Goal: Task Accomplishment & Management: Manage account settings

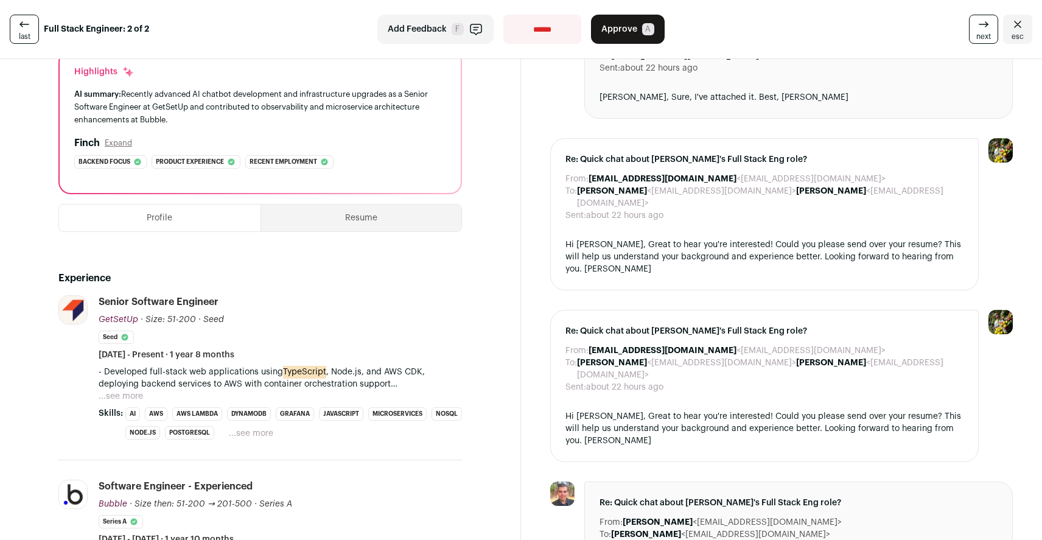
scroll to position [127, 0]
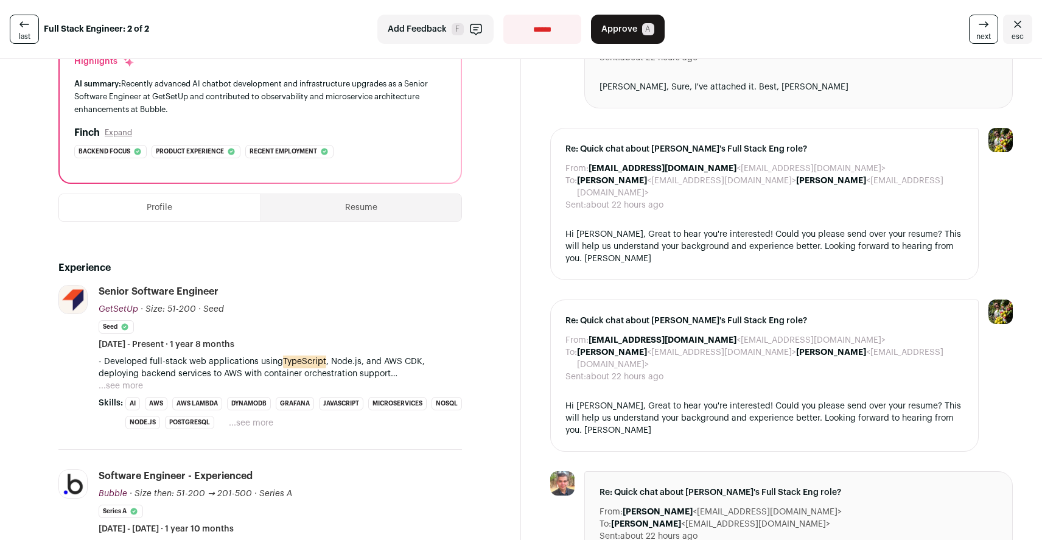
click at [125, 386] on button "...see more" at bounding box center [121, 386] width 44 height 12
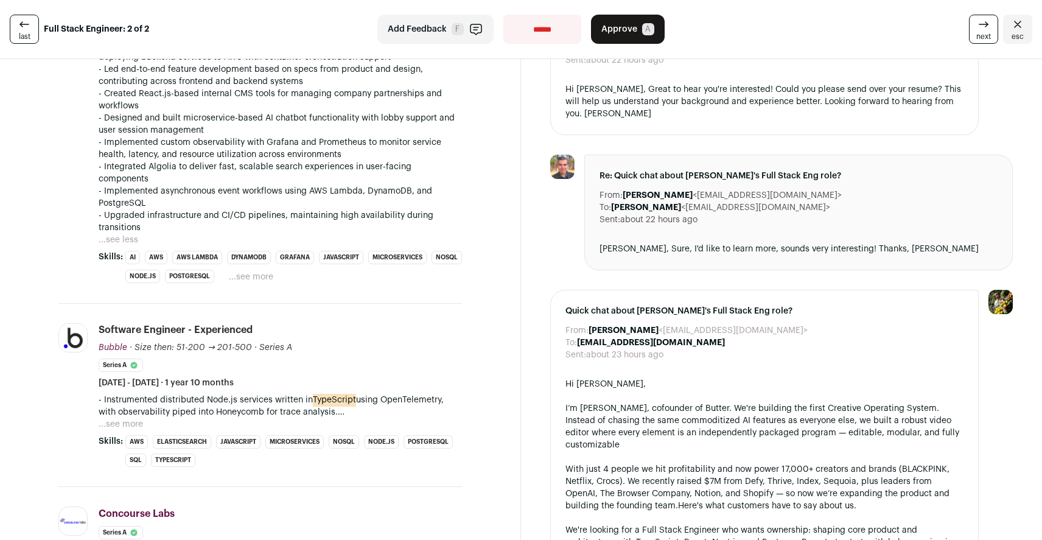
scroll to position [453, 0]
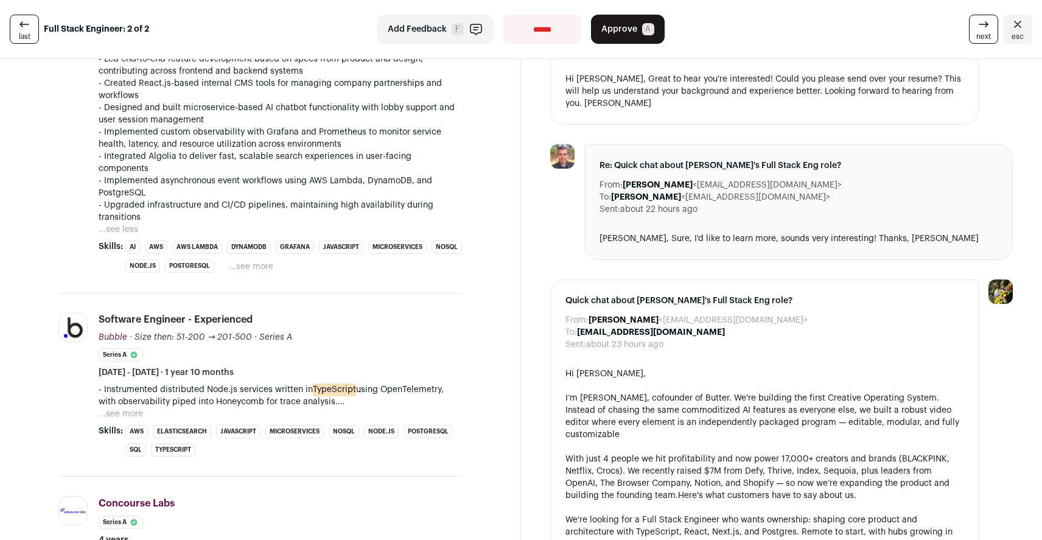
click at [137, 408] on button "...see more" at bounding box center [121, 414] width 44 height 12
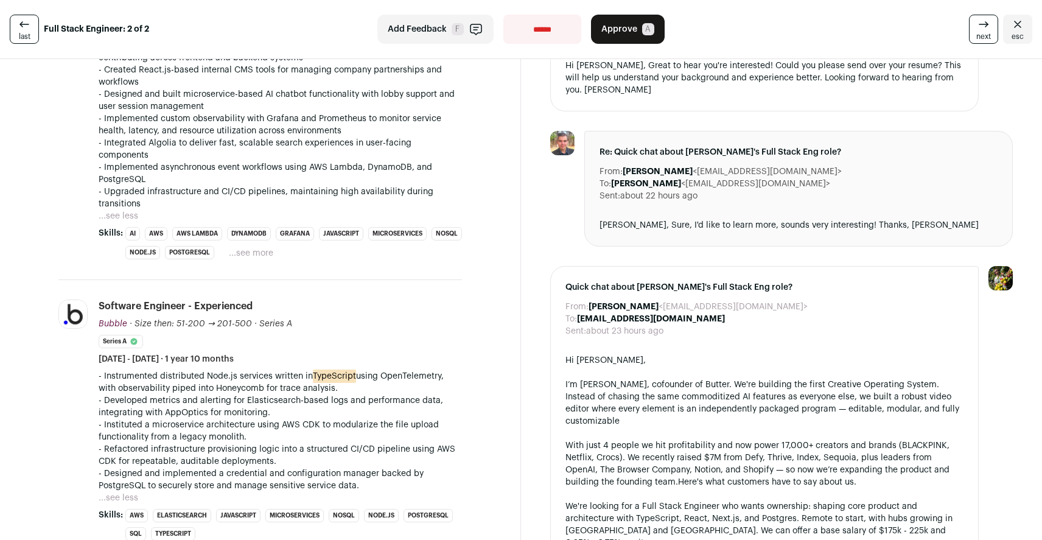
scroll to position [469, 0]
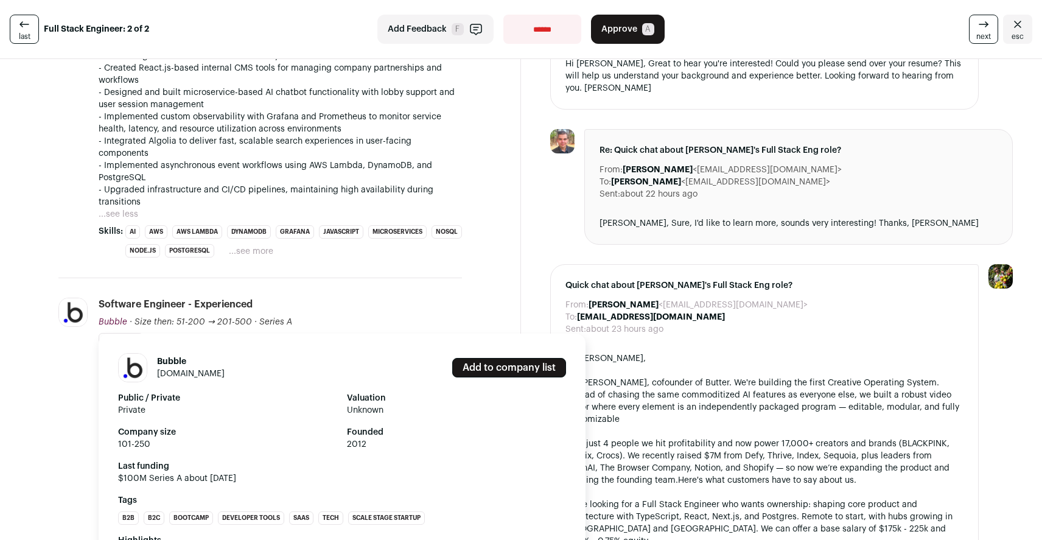
click at [117, 318] on span "Bubble" at bounding box center [113, 322] width 29 height 9
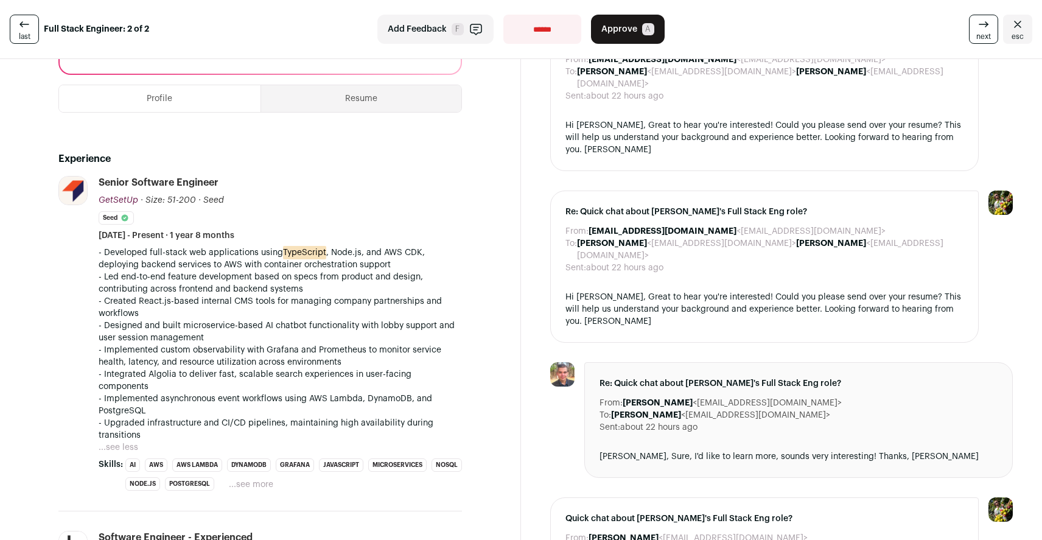
scroll to position [0, 0]
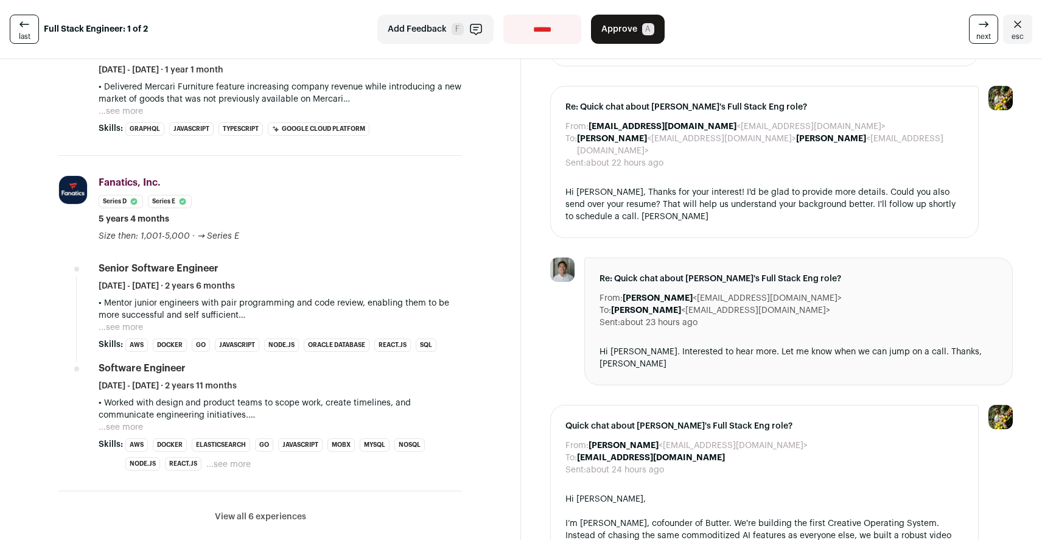
scroll to position [482, 0]
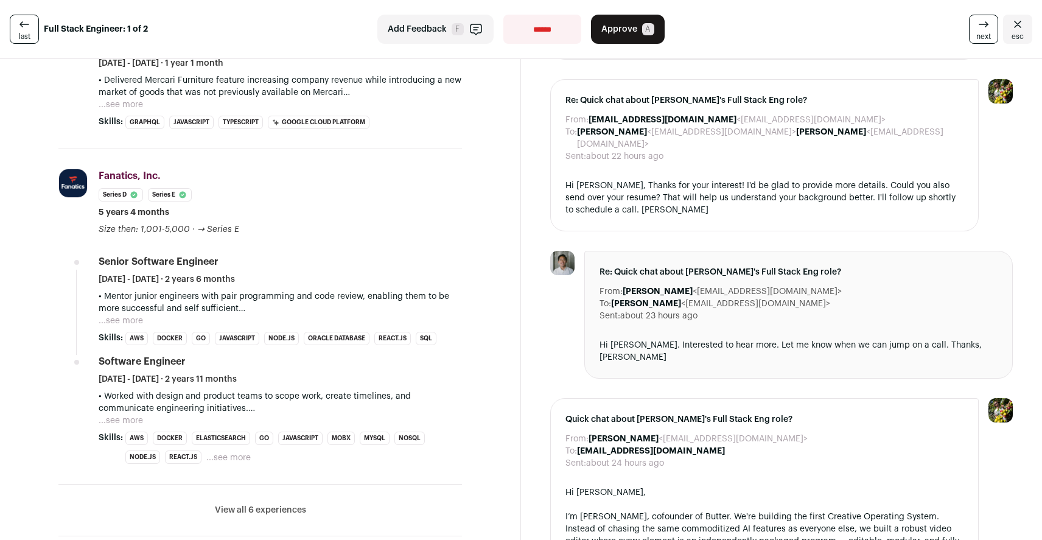
click at [139, 319] on button "...see more" at bounding box center [121, 321] width 44 height 12
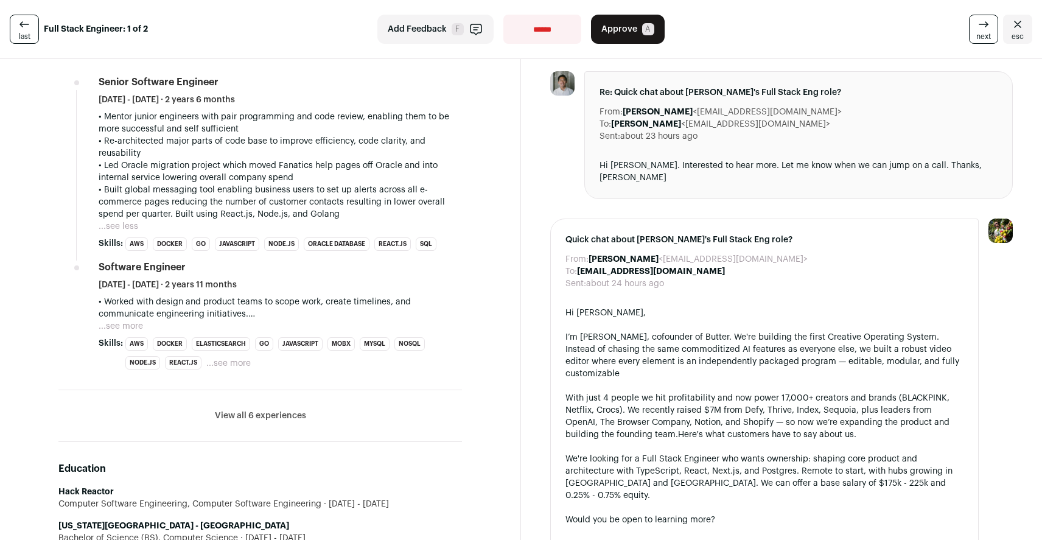
scroll to position [684, 0]
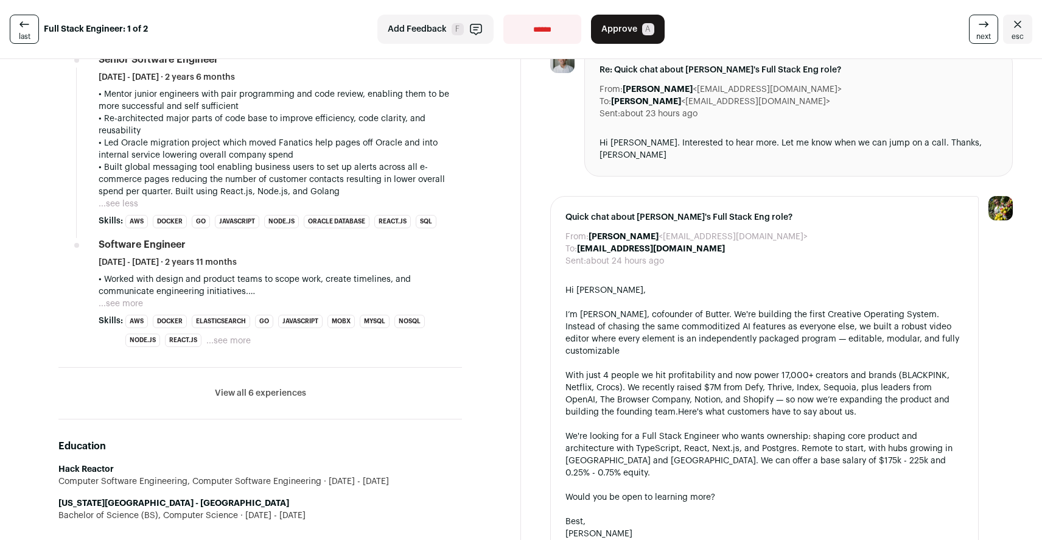
click at [232, 343] on button "...see more" at bounding box center [228, 341] width 44 height 12
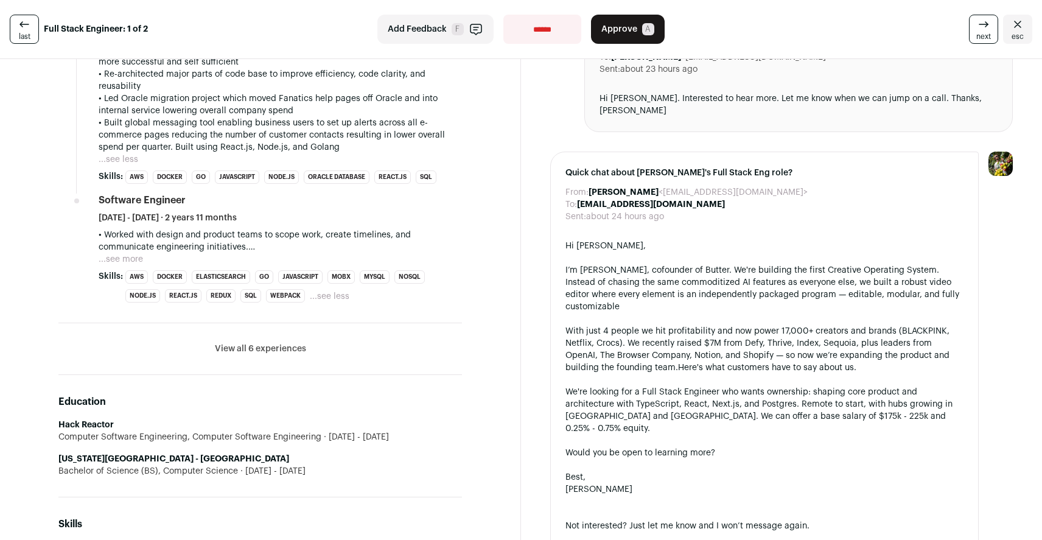
scroll to position [741, 0]
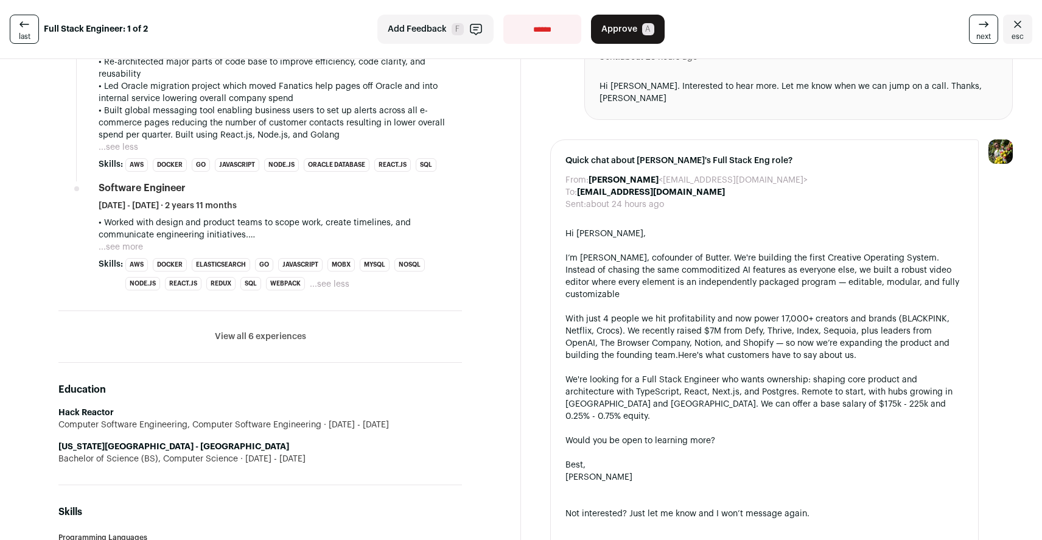
click at [234, 334] on button "View all 6 experiences" at bounding box center [260, 336] width 91 height 12
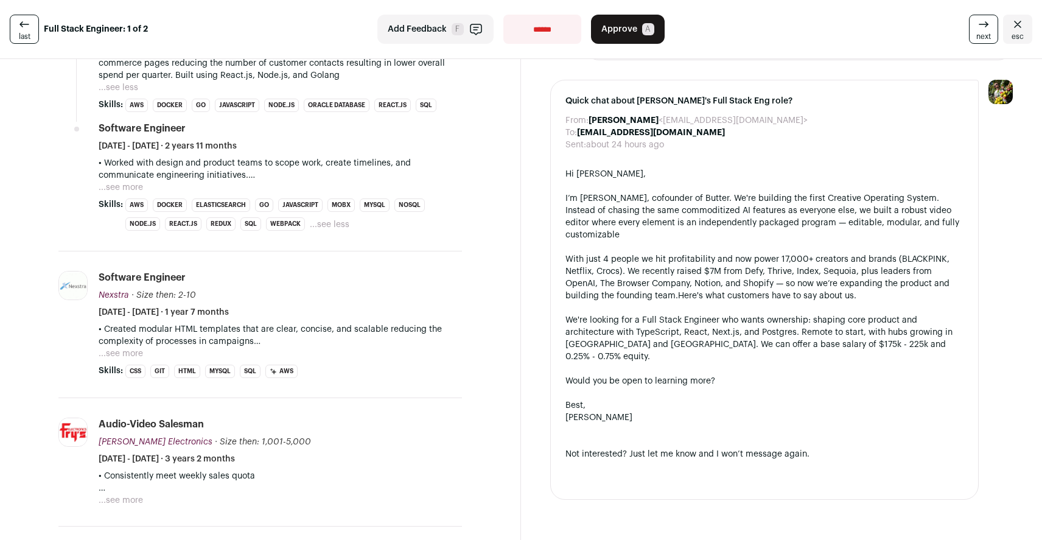
scroll to position [823, 0]
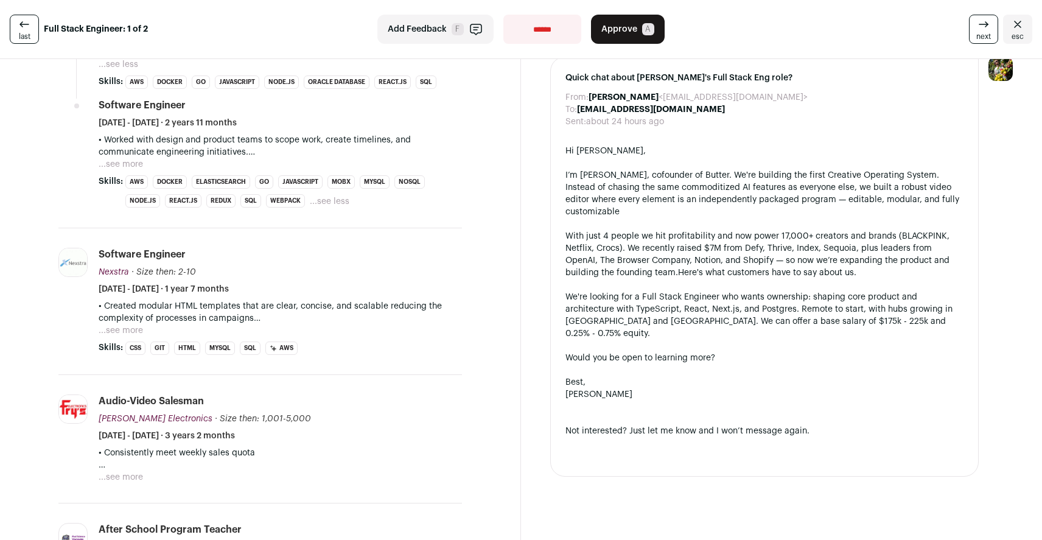
click at [128, 330] on button "...see more" at bounding box center [121, 330] width 44 height 12
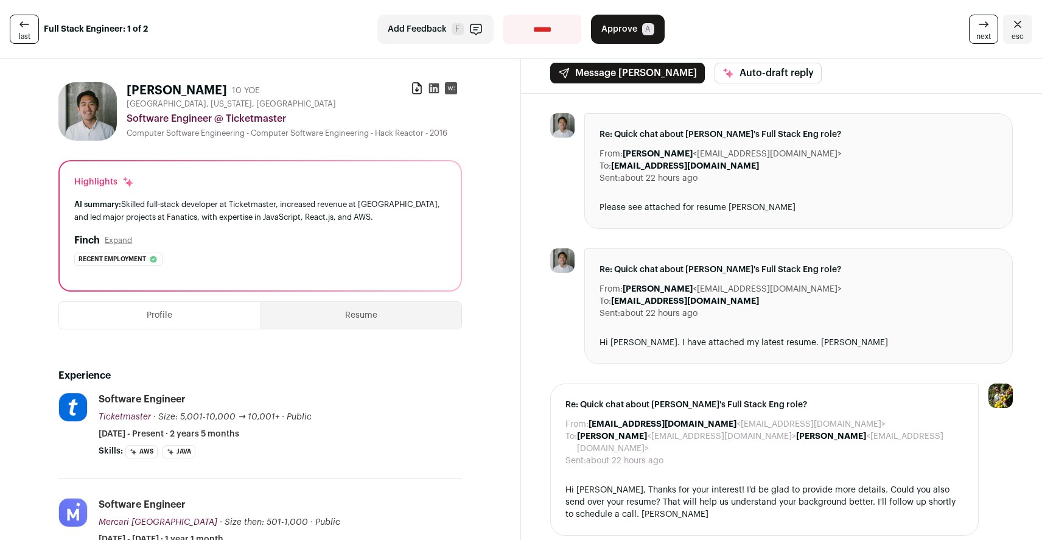
scroll to position [0, 0]
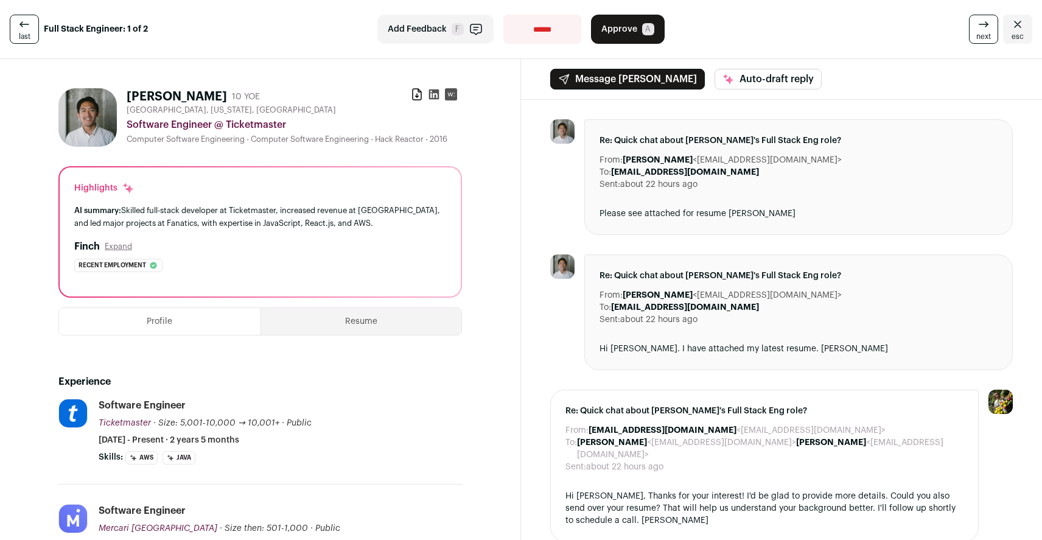
click at [737, 354] on div "Hi Nate. I have attached my latest resume. Best, Albert ￼" at bounding box center [798, 349] width 398 height 12
click at [686, 321] on dd "about 22 hours ago" at bounding box center [658, 319] width 77 height 12
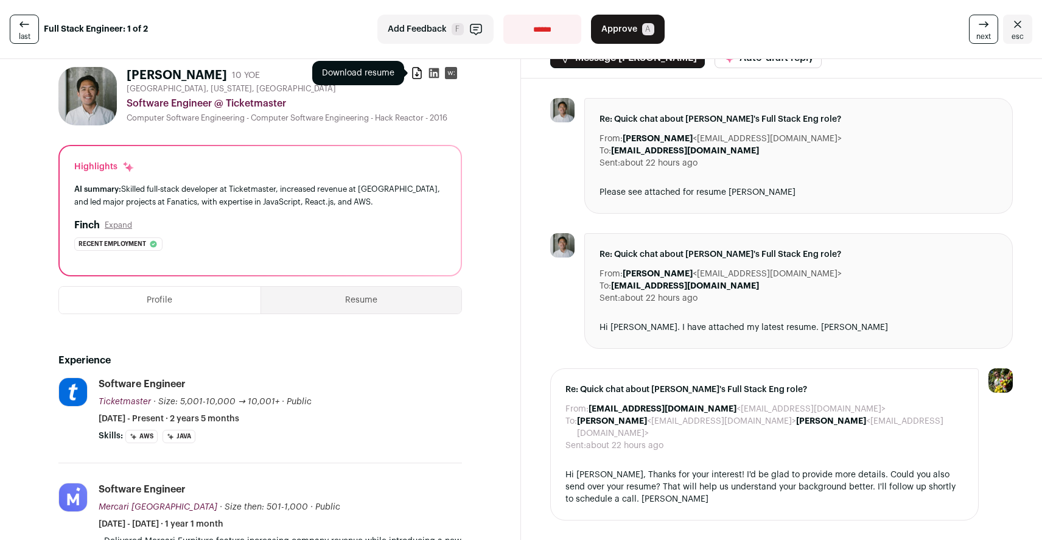
click at [414, 75] on icon at bounding box center [417, 73] width 12 height 12
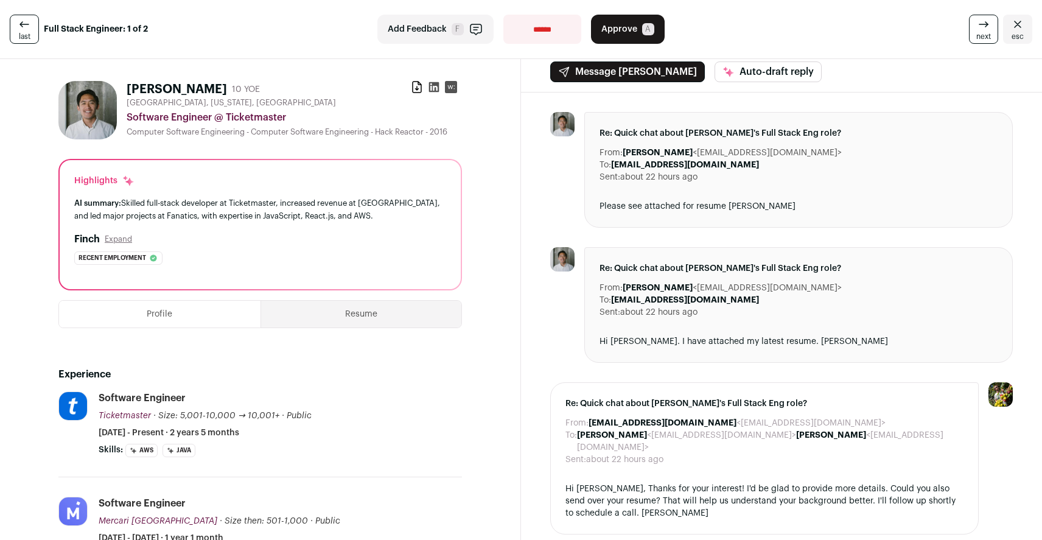
scroll to position [3, 0]
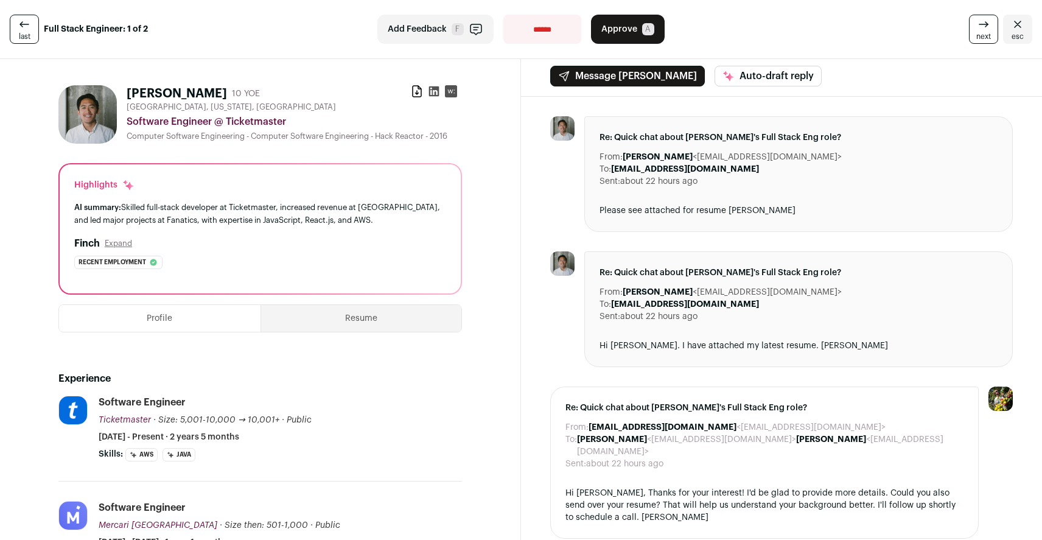
click at [624, 29] on span "Approve" at bounding box center [619, 29] width 36 height 12
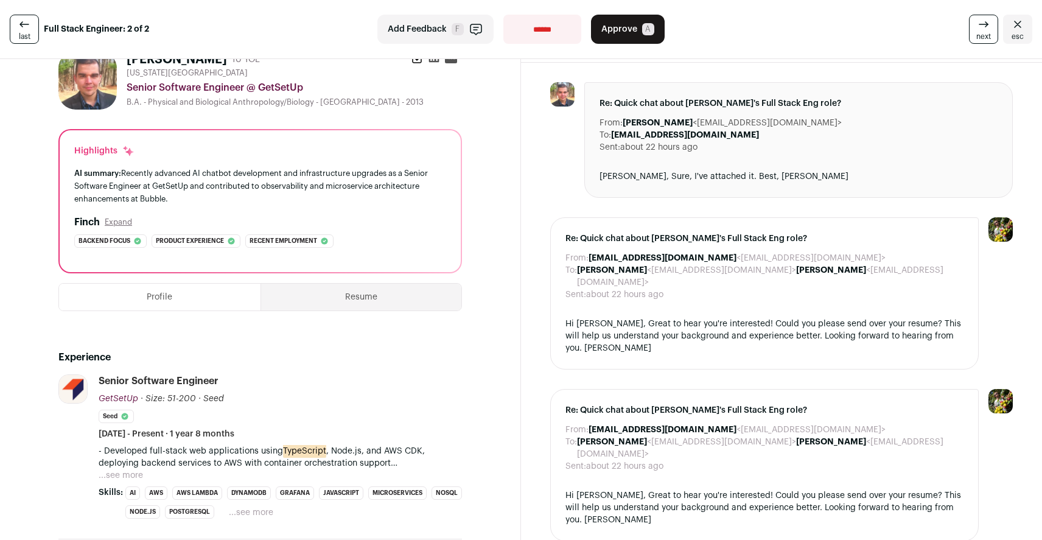
scroll to position [45, 0]
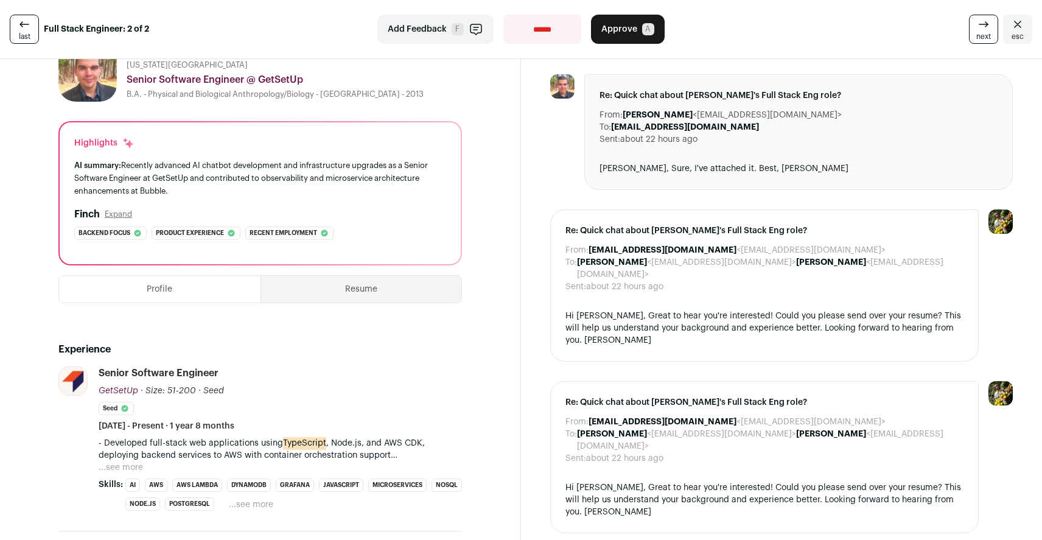
click at [118, 217] on button "Expand" at bounding box center [118, 214] width 27 height 10
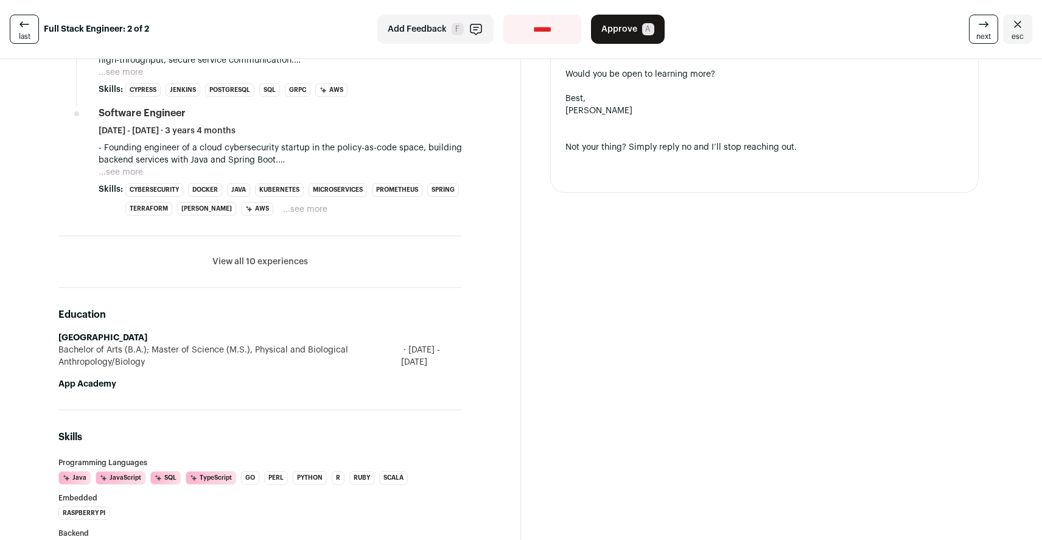
scroll to position [901, 0]
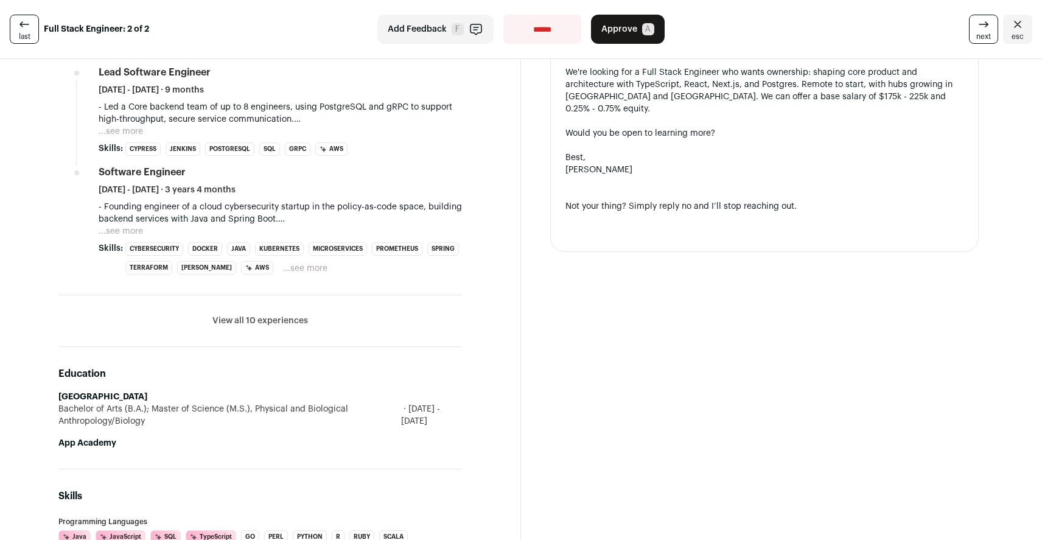
click at [254, 327] on button "View all 10 experiences" at bounding box center [260, 321] width 96 height 12
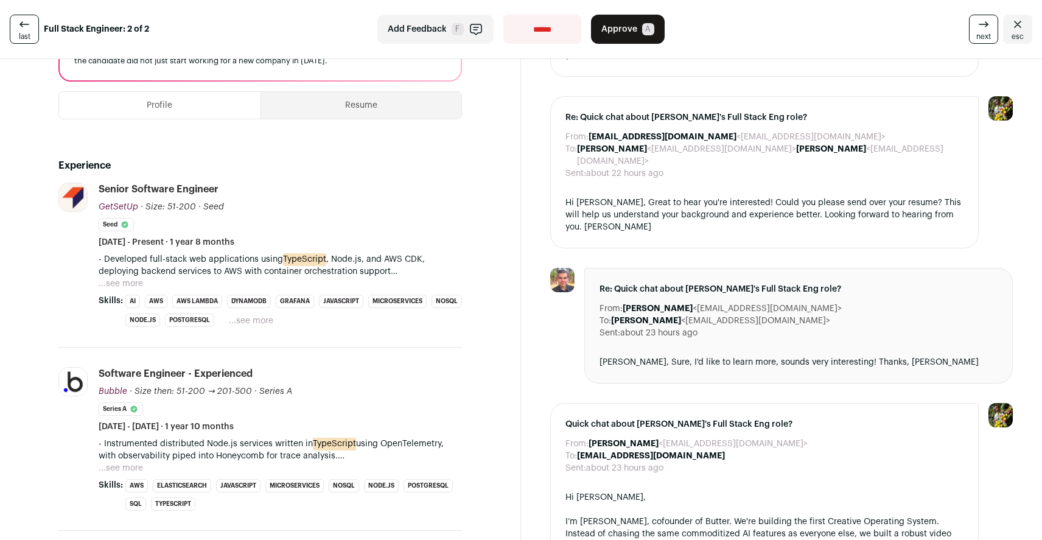
scroll to position [290, 0]
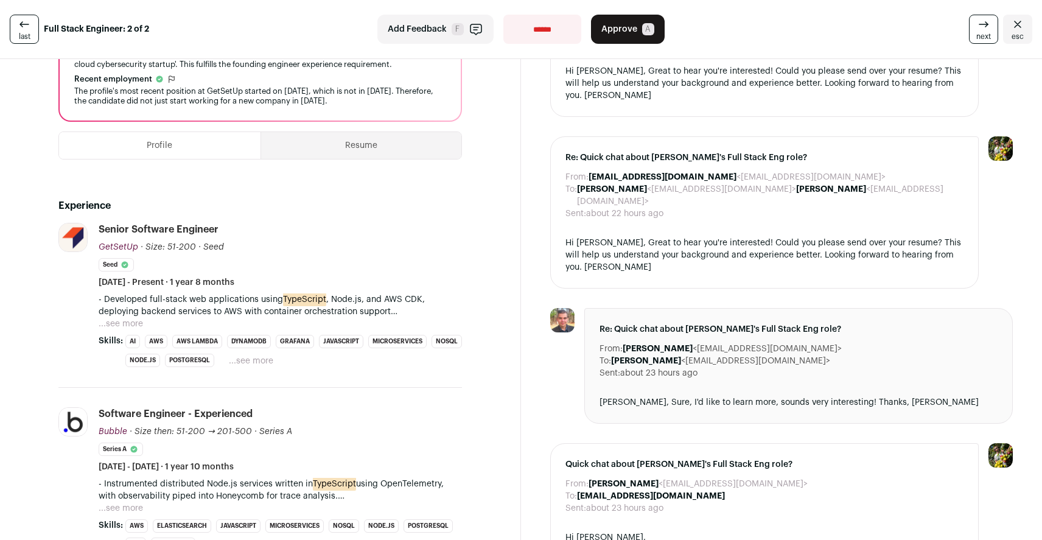
click at [119, 330] on button "...see more" at bounding box center [121, 324] width 44 height 12
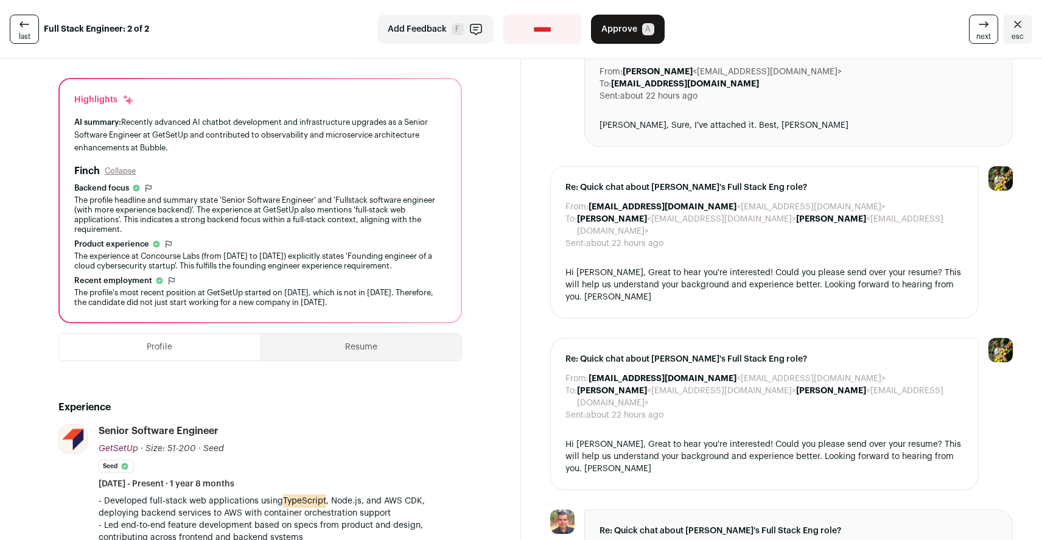
scroll to position [89, 0]
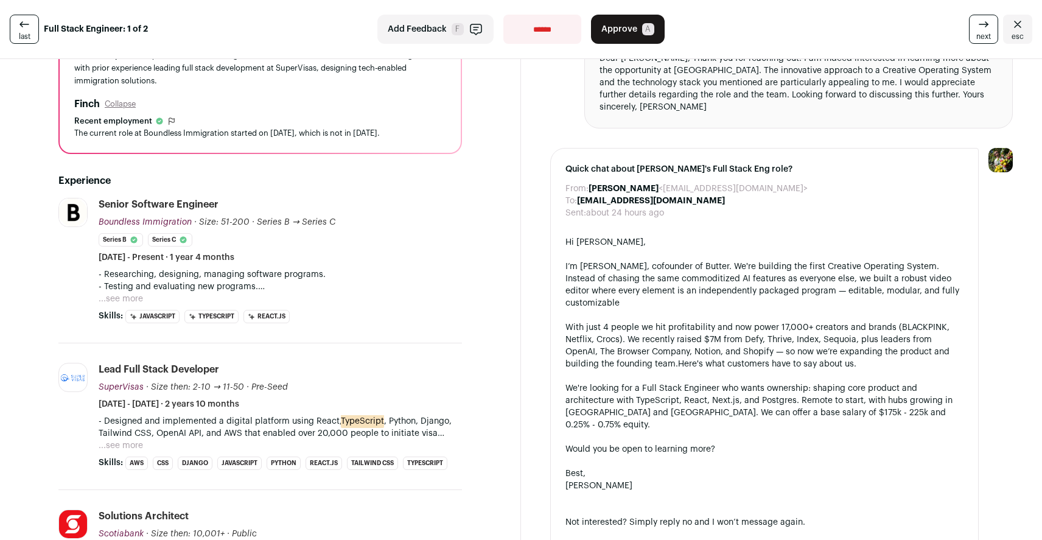
scroll to position [165, 0]
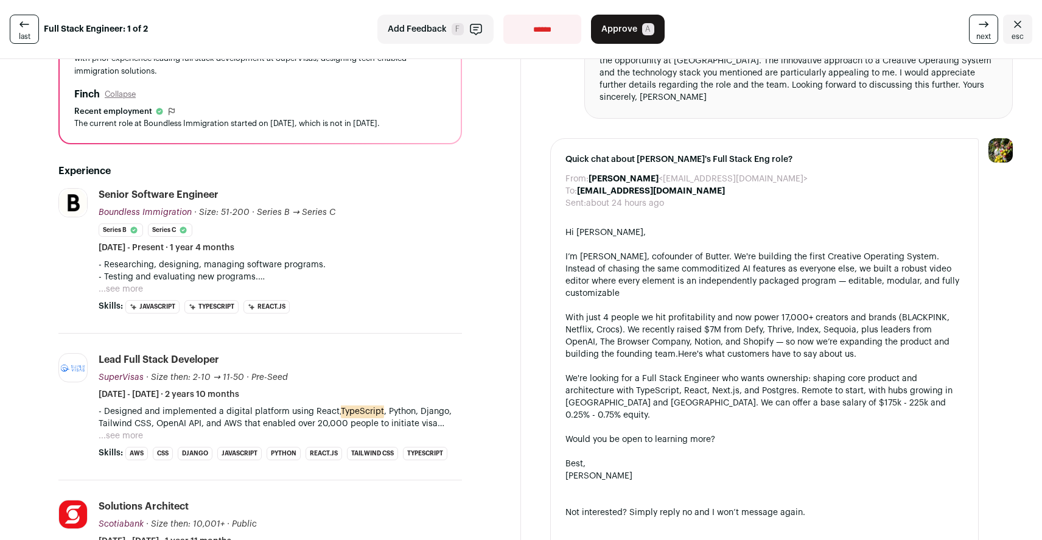
click at [120, 288] on button "...see more" at bounding box center [121, 289] width 44 height 12
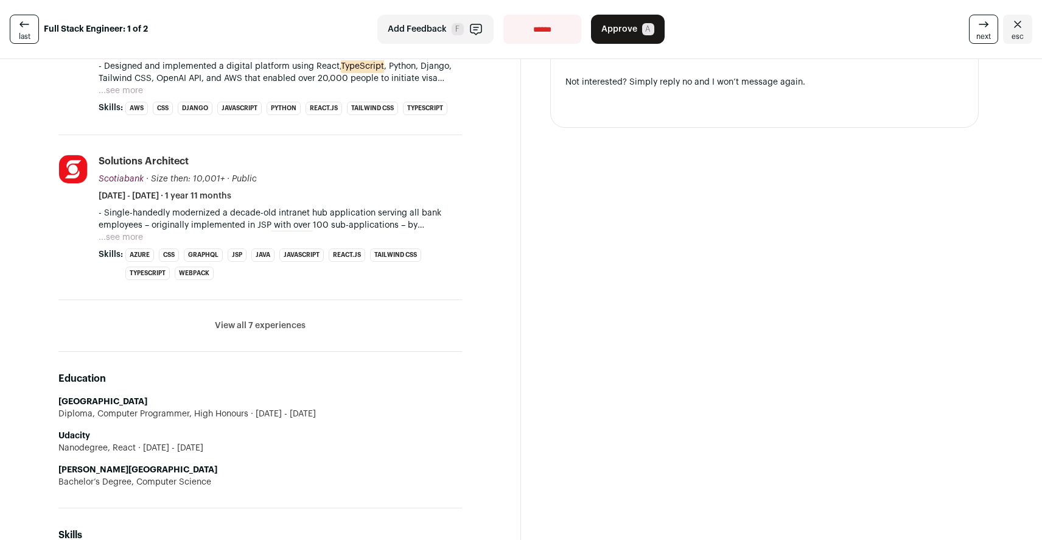
scroll to position [629, 0]
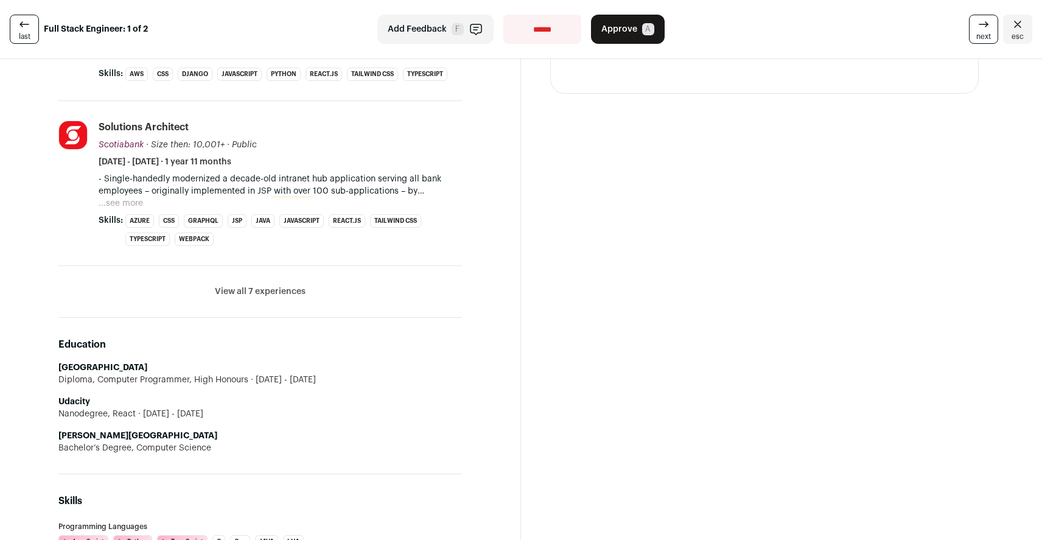
click at [279, 288] on button "View all 7 experiences" at bounding box center [260, 291] width 91 height 12
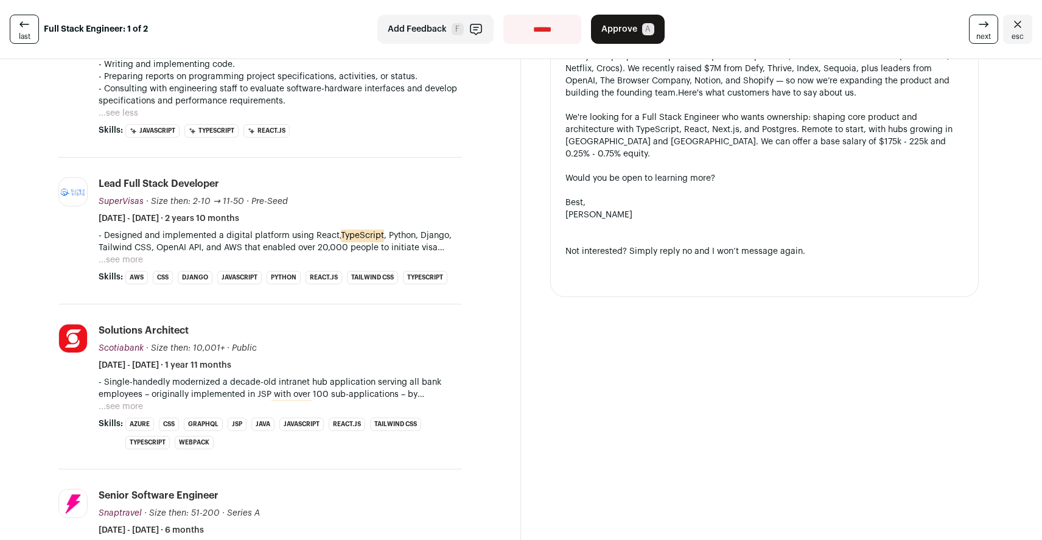
scroll to position [386, 0]
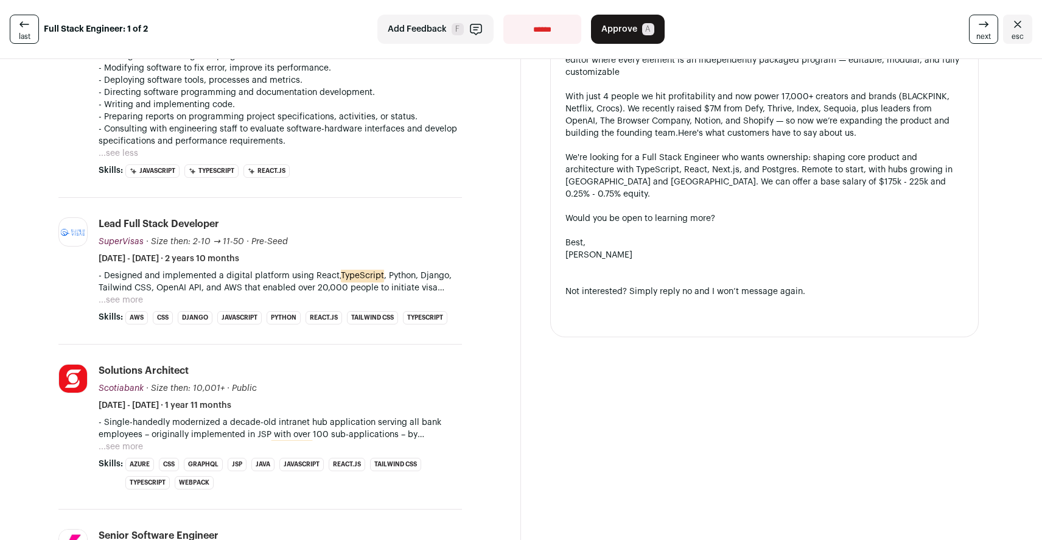
click at [132, 299] on button "...see more" at bounding box center [121, 300] width 44 height 12
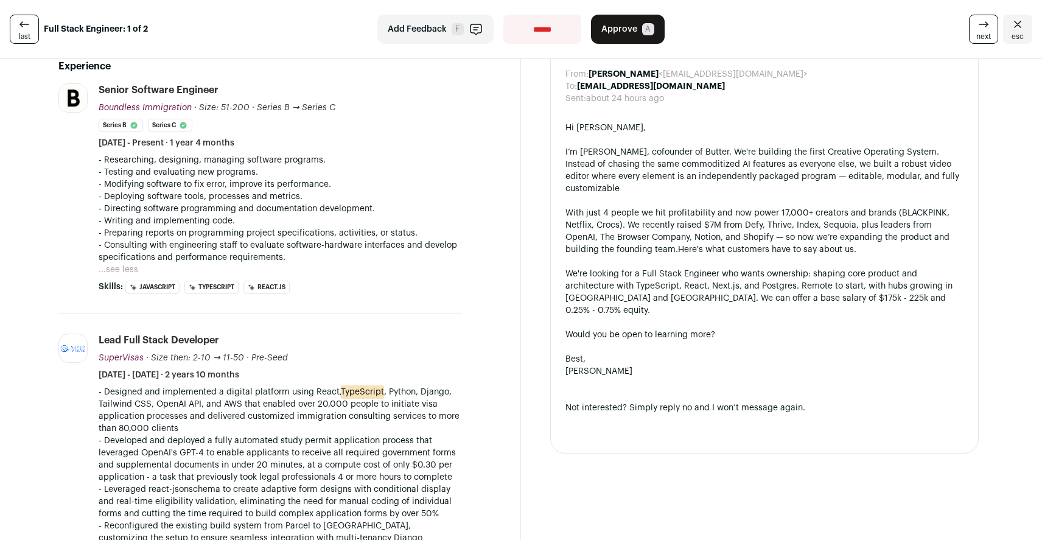
scroll to position [260, 0]
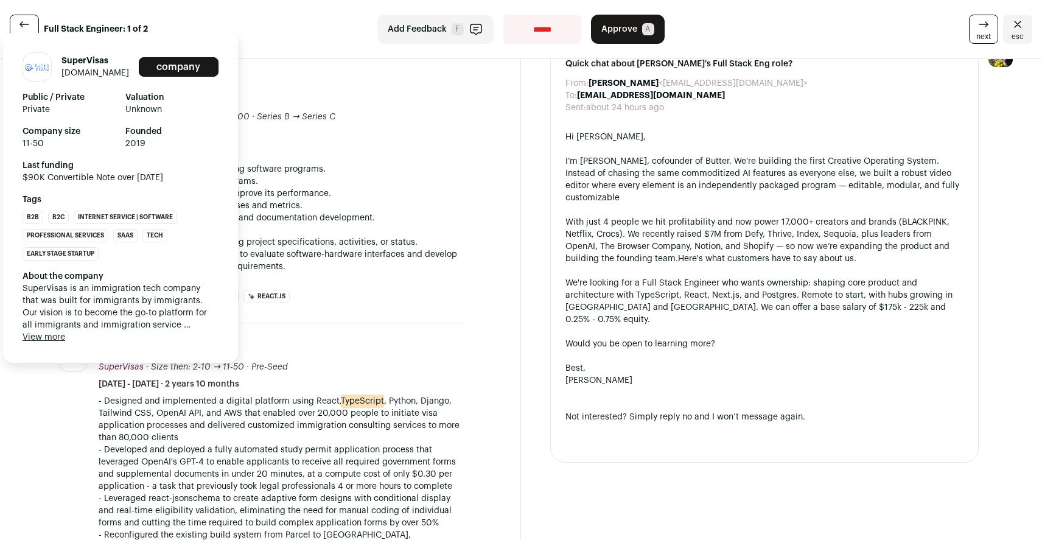
click at [117, 369] on span "SuperVisas" at bounding box center [121, 367] width 45 height 9
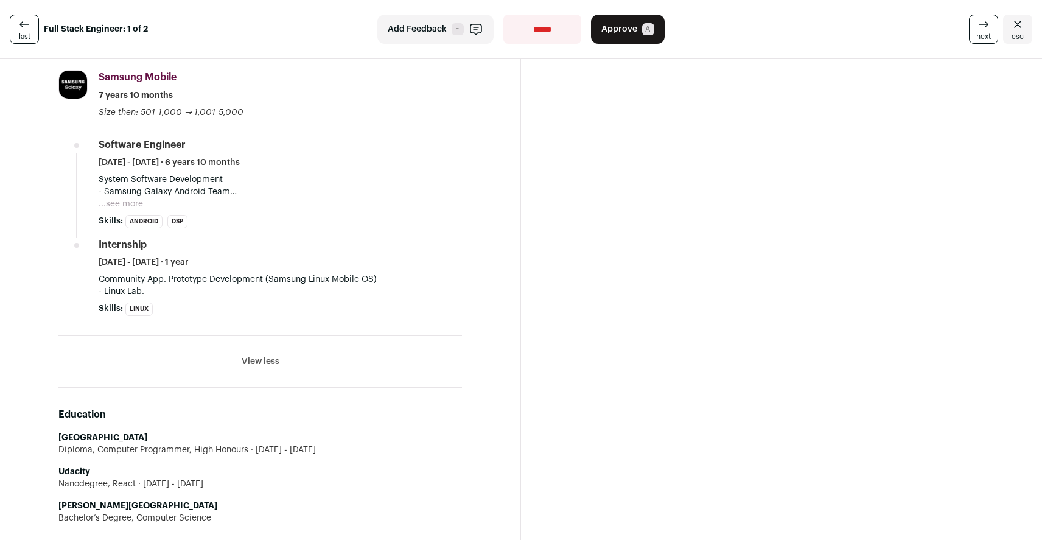
scroll to position [1586, 0]
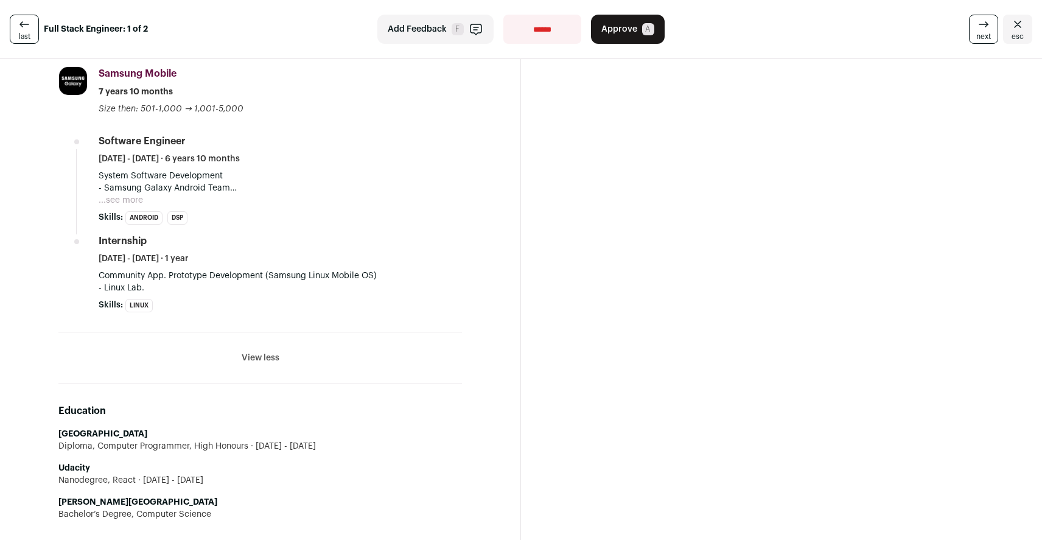
click at [262, 354] on button "View less" at bounding box center [261, 358] width 38 height 12
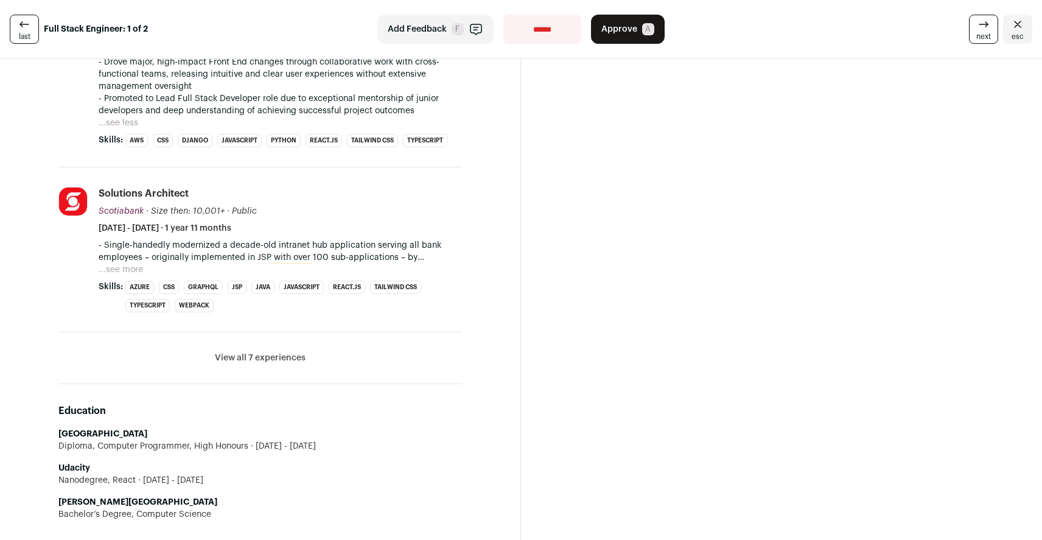
click at [259, 357] on button "View all 7 experiences" at bounding box center [260, 358] width 91 height 12
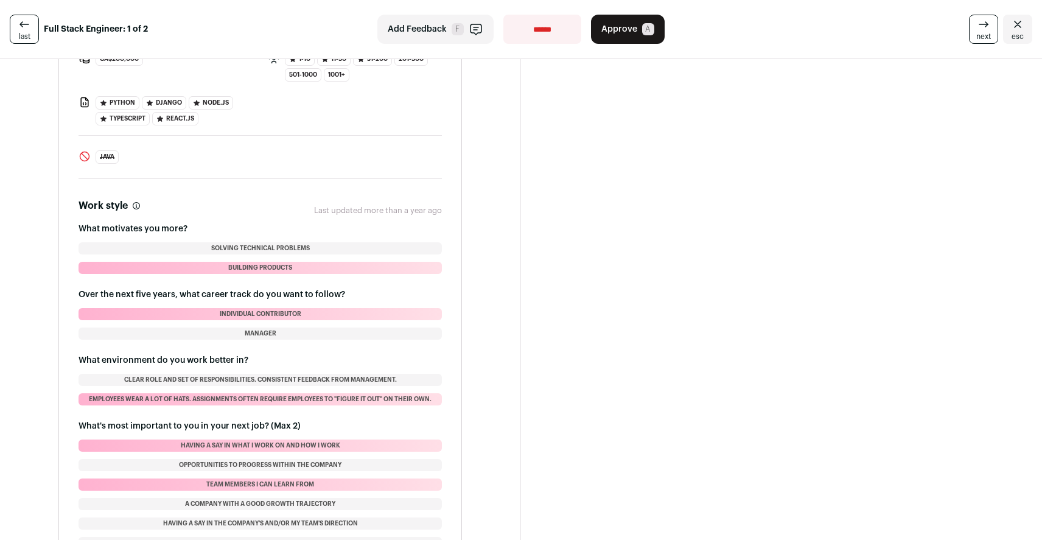
scroll to position [2748, 0]
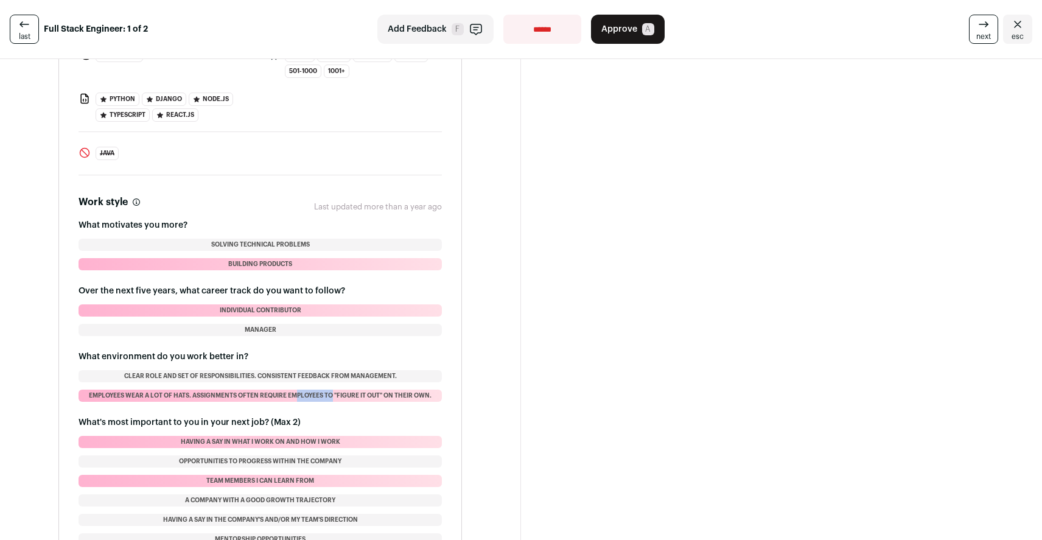
drag, startPoint x: 251, startPoint y: 381, endPoint x: 287, endPoint y: 383, distance: 36.0
click at [287, 389] on li "Employees wear a lot of hats. Assignments often require employees to "figure it…" at bounding box center [259, 395] width 363 height 12
drag, startPoint x: 231, startPoint y: 428, endPoint x: 287, endPoint y: 430, distance: 56.0
click at [287, 436] on li "Having a say in what I work on and how I work" at bounding box center [259, 442] width 363 height 12
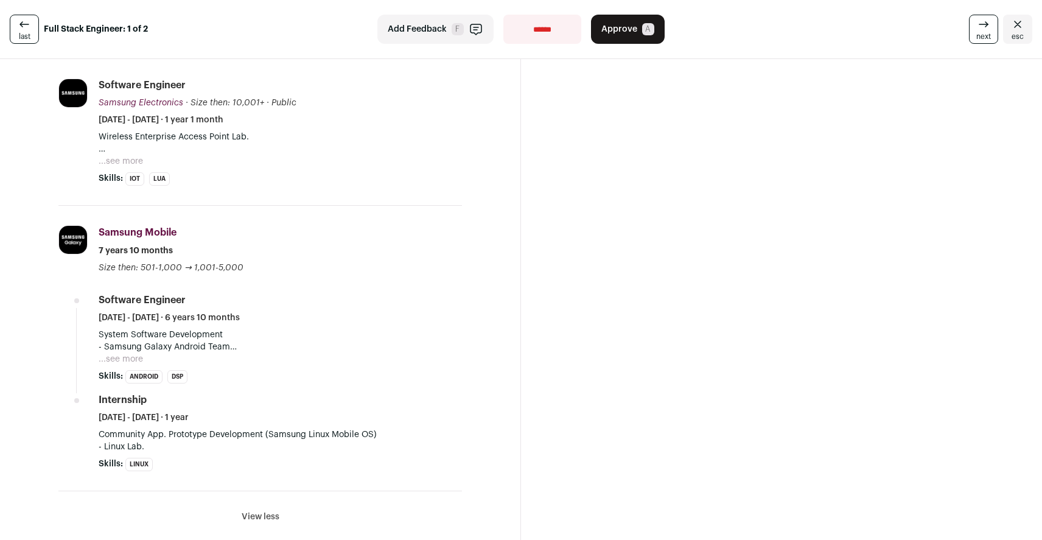
scroll to position [1458, 0]
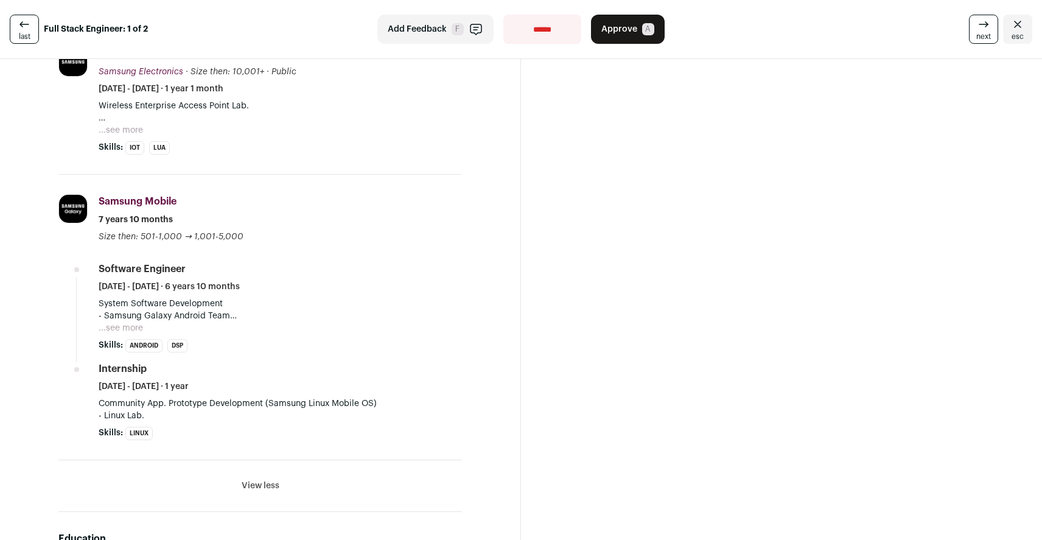
click at [125, 329] on button "...see more" at bounding box center [121, 328] width 44 height 12
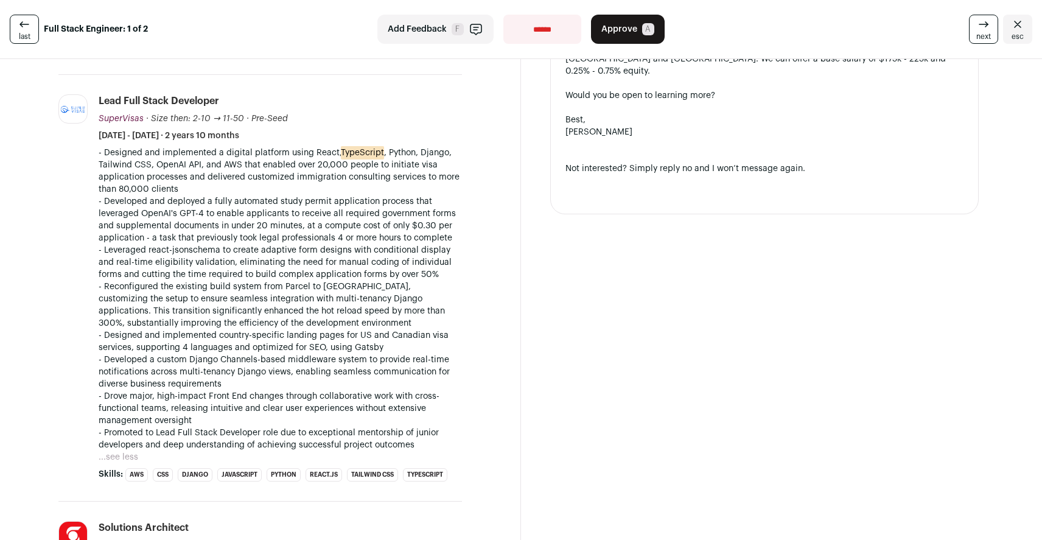
scroll to position [515, 0]
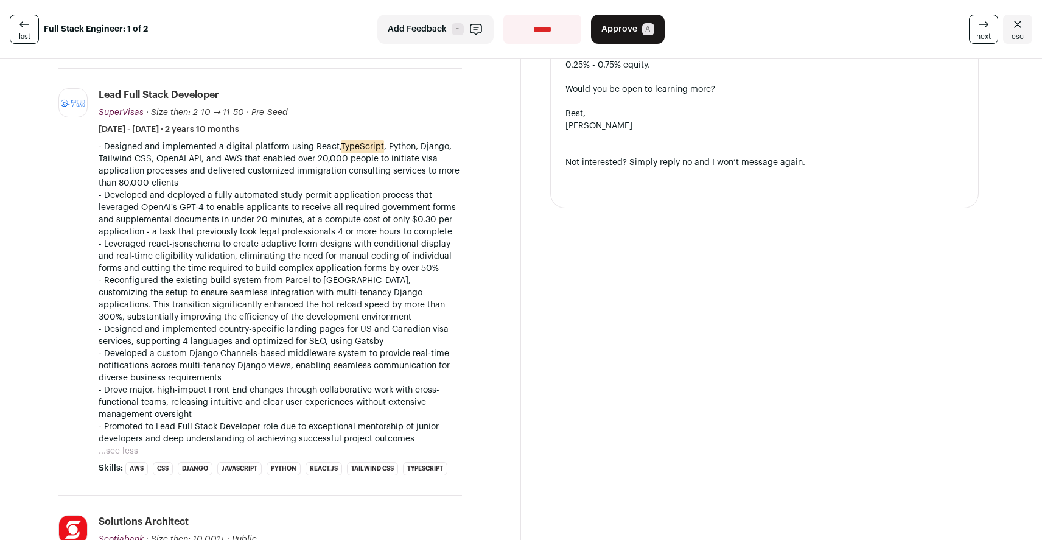
drag, startPoint x: 127, startPoint y: 452, endPoint x: 186, endPoint y: 407, distance: 73.8
click at [186, 407] on div "- Designed and implemented a digital platform using React, TypeScript , Python,…" at bounding box center [280, 299] width 363 height 316
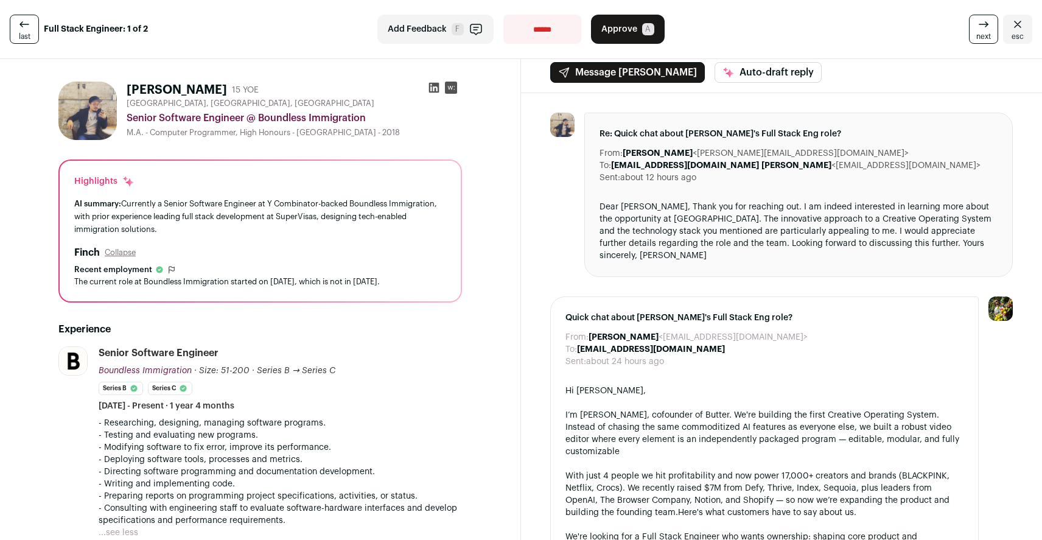
scroll to position [0, 0]
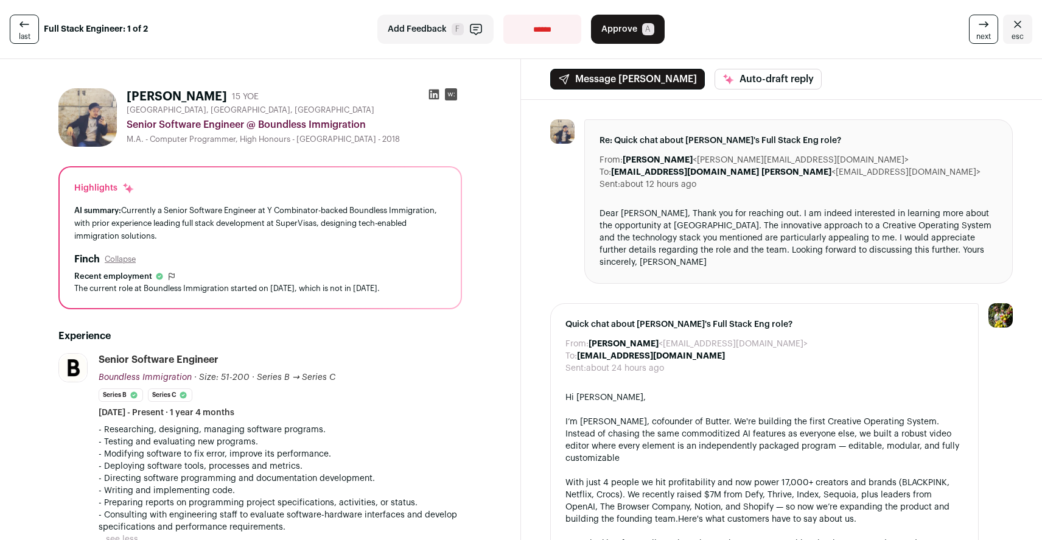
click at [96, 111] on img at bounding box center [87, 117] width 58 height 58
click at [151, 106] on span "[GEOGRAPHIC_DATA], [GEOGRAPHIC_DATA], [GEOGRAPHIC_DATA]" at bounding box center [251, 110] width 248 height 10
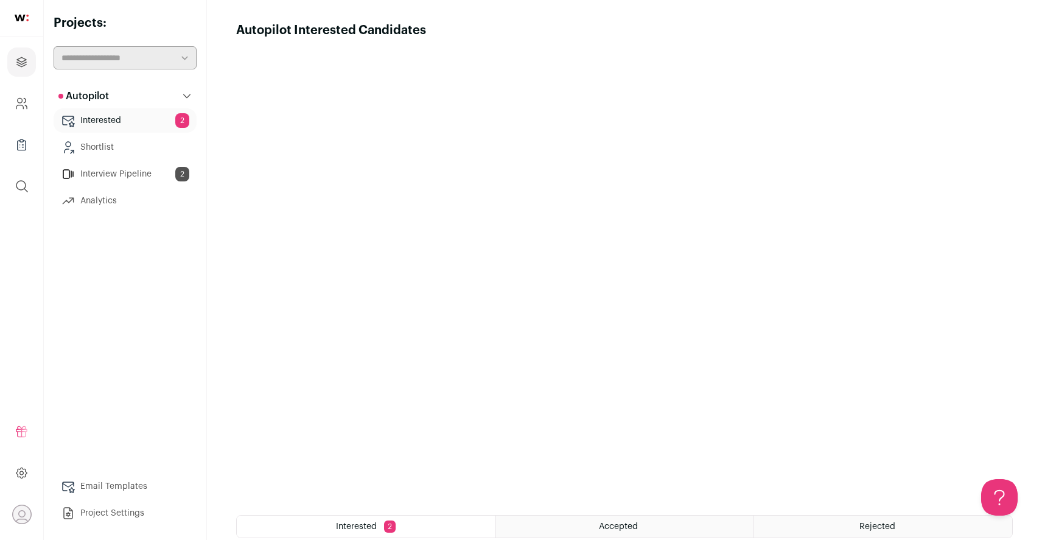
click at [117, 120] on link "Interested 2" at bounding box center [125, 120] width 143 height 24
click at [145, 96] on button "Autopilot" at bounding box center [125, 96] width 143 height 24
click at [130, 170] on link "Interview Pipeline 2" at bounding box center [125, 174] width 143 height 24
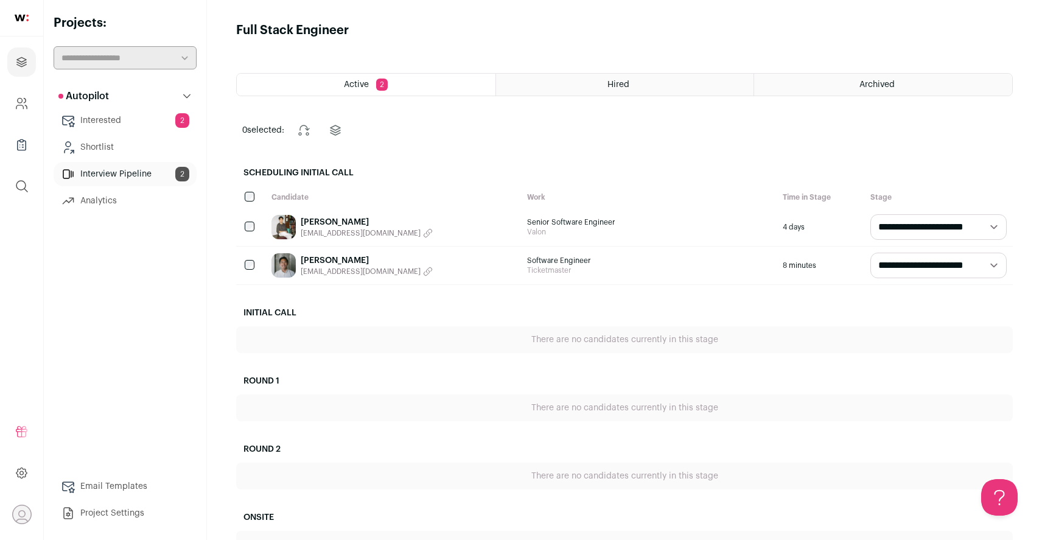
click at [128, 120] on link "Interested 2" at bounding box center [125, 120] width 143 height 24
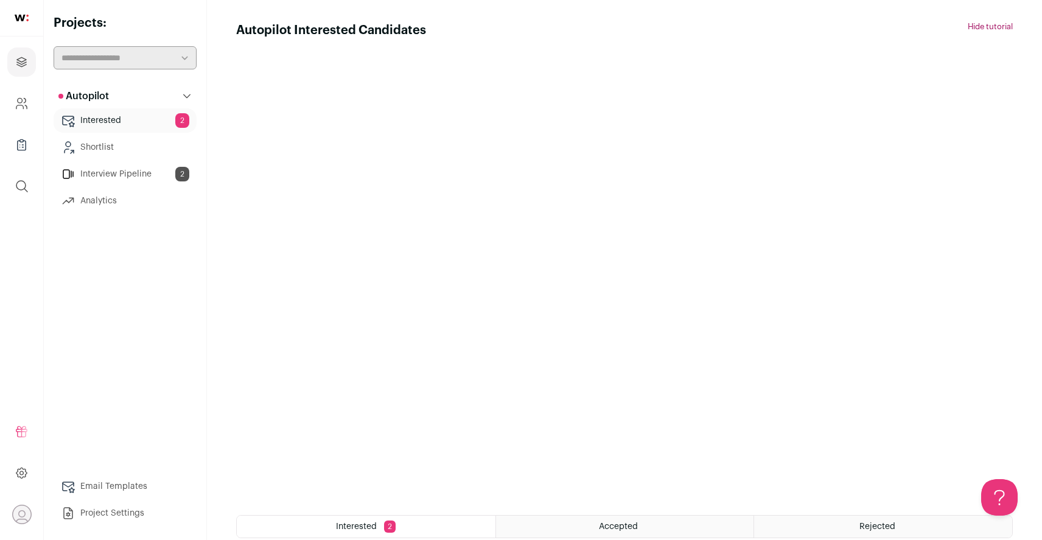
click at [977, 26] on button "Hide tutorial" at bounding box center [989, 27] width 45 height 10
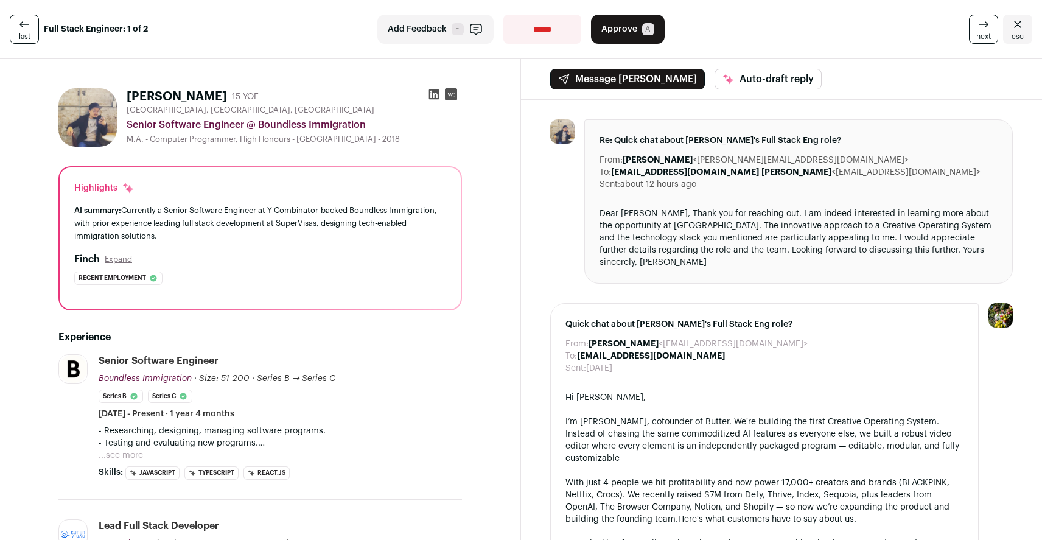
click at [21, 30] on icon at bounding box center [24, 24] width 15 height 15
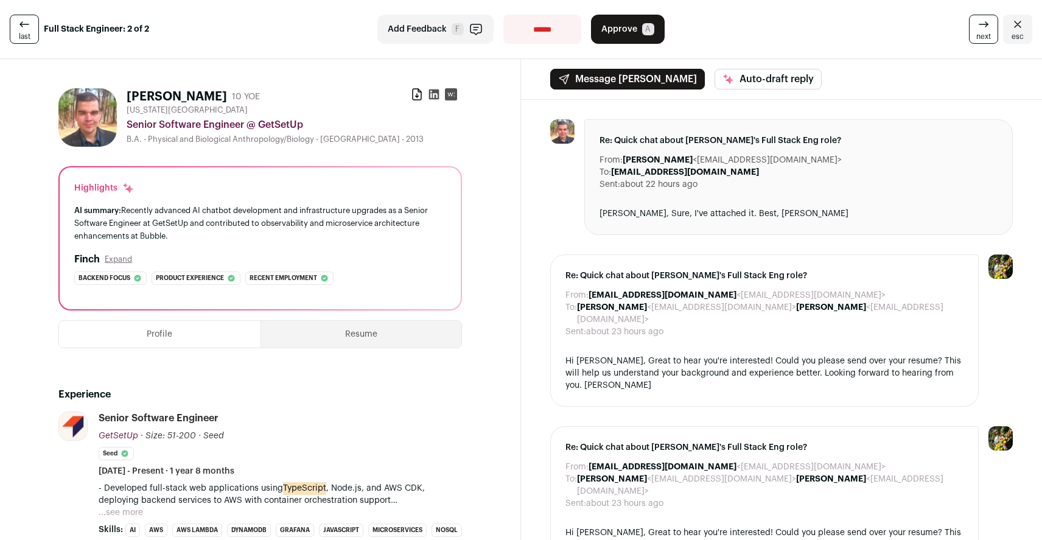
click at [23, 29] on icon at bounding box center [24, 24] width 15 height 15
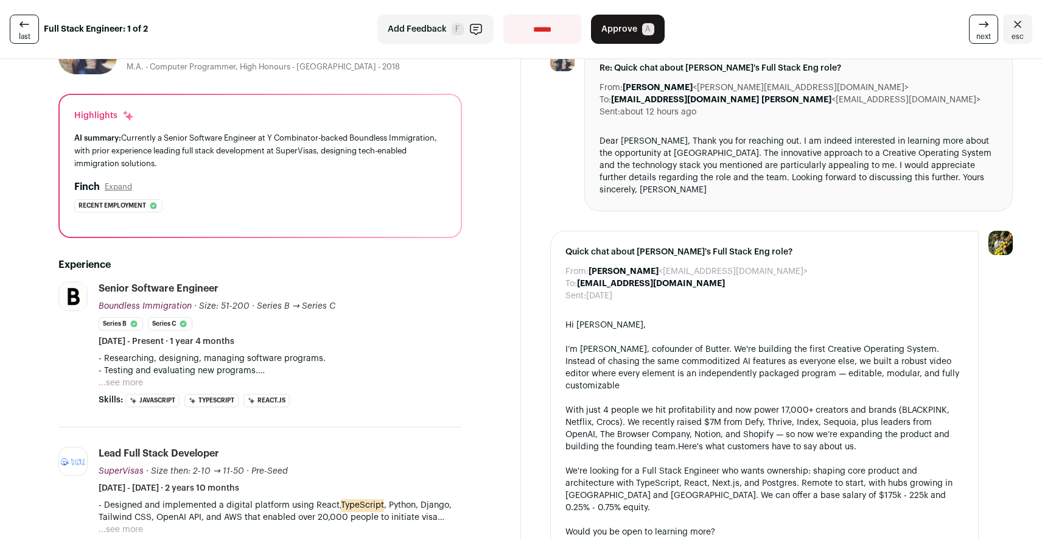
scroll to position [74, 0]
click at [120, 380] on button "...see more" at bounding box center [121, 381] width 44 height 12
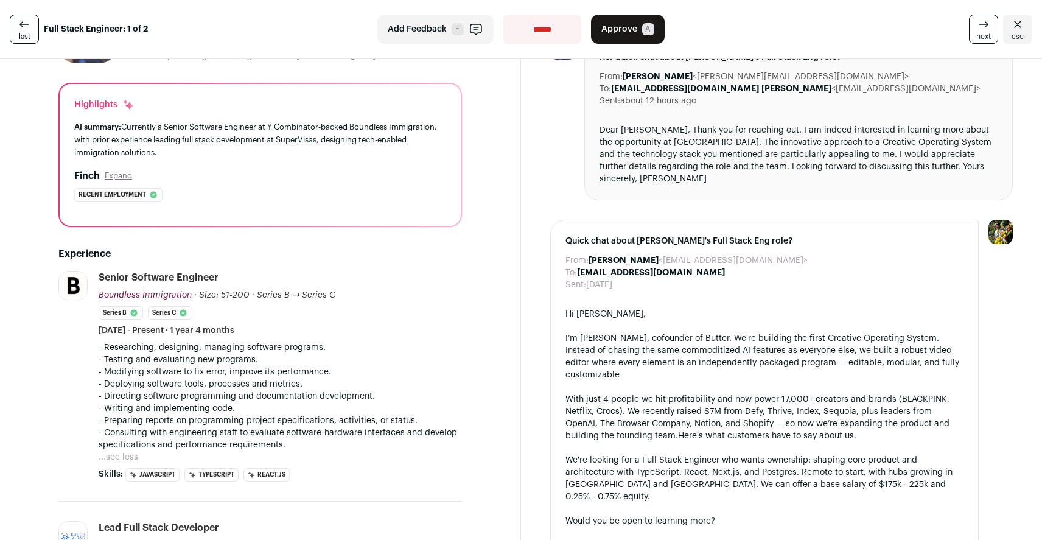
scroll to position [0, 0]
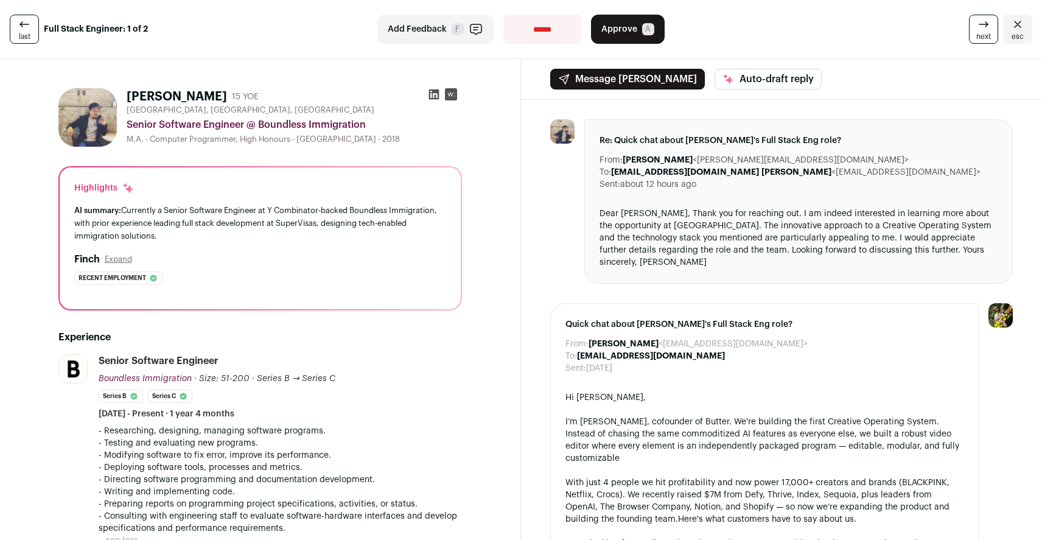
click at [429, 94] on icon at bounding box center [434, 94] width 10 height 10
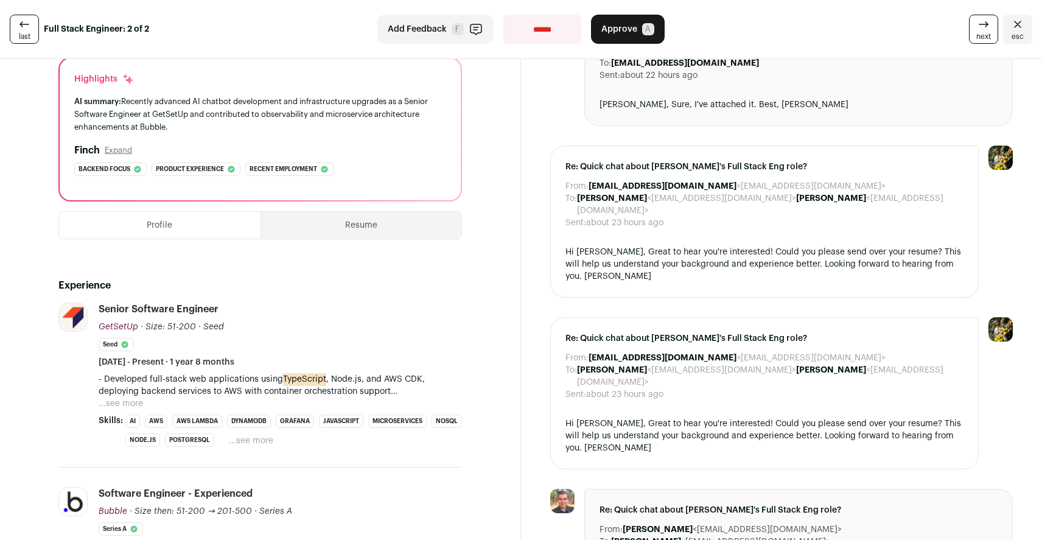
scroll to position [113, 0]
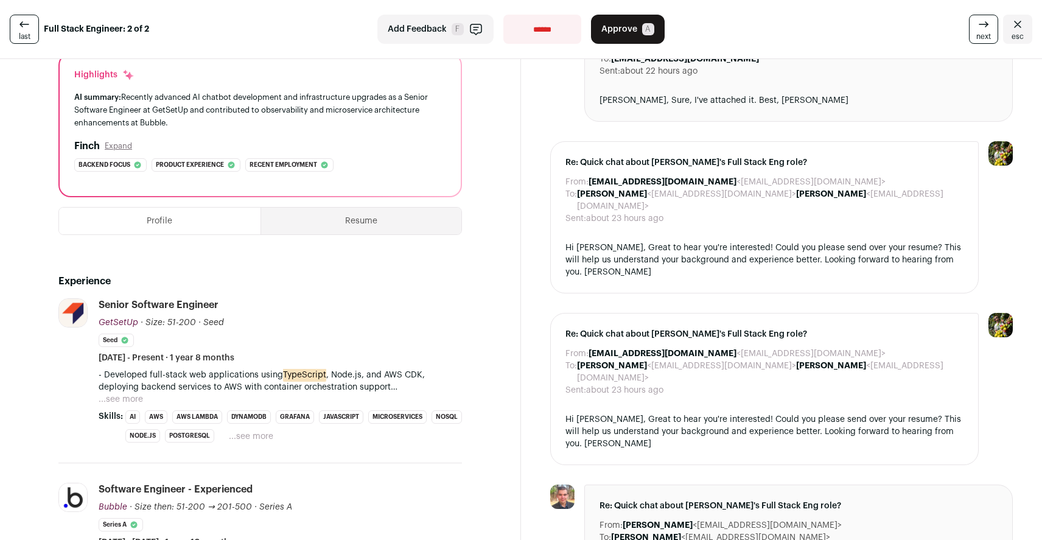
click at [131, 397] on button "...see more" at bounding box center [121, 399] width 44 height 12
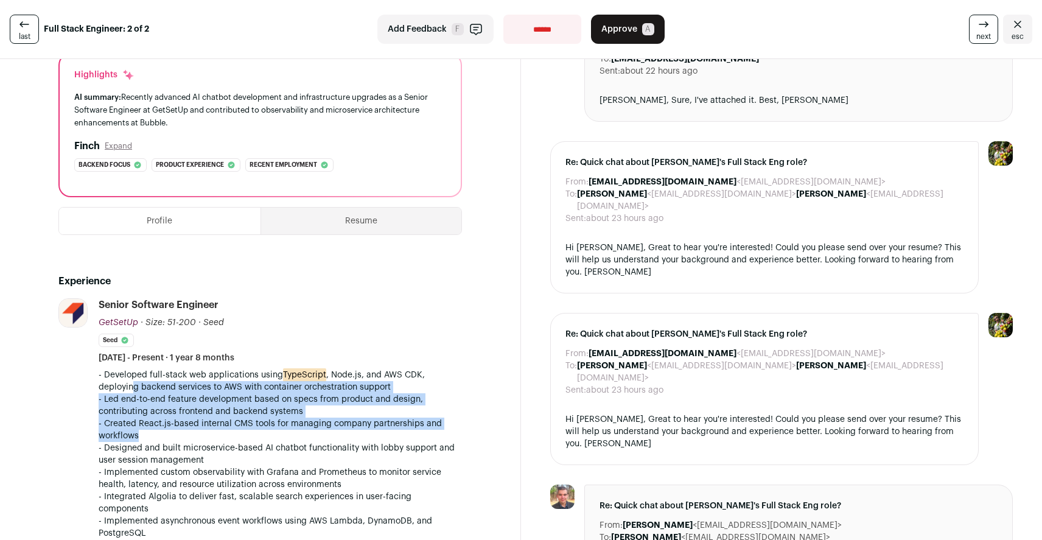
drag, startPoint x: 134, startPoint y: 391, endPoint x: 214, endPoint y: 432, distance: 89.8
click at [214, 432] on div "- Developed full-stack web applications using TypeScript , Node.js, and AWS CDK…" at bounding box center [280, 466] width 363 height 195
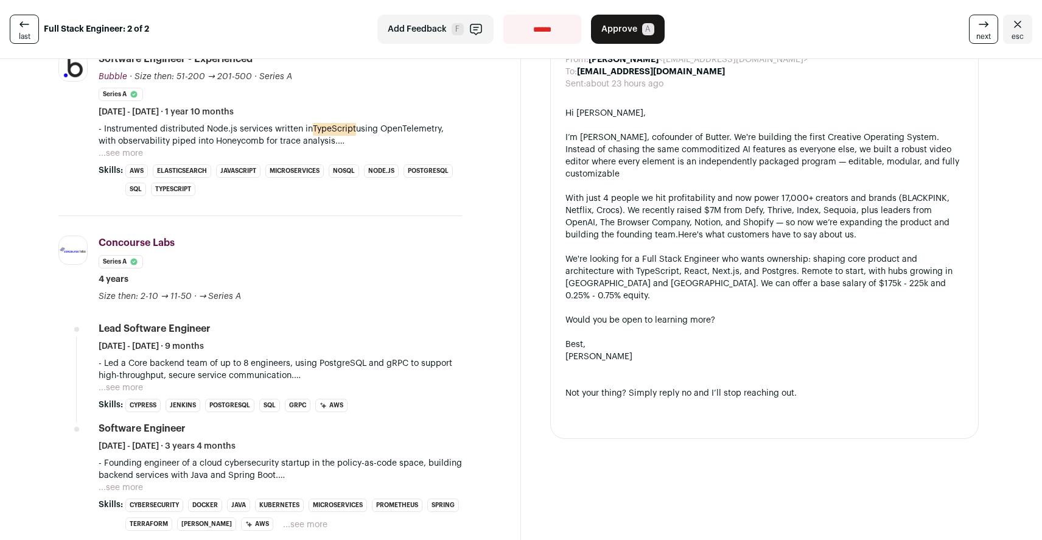
scroll to position [721, 0]
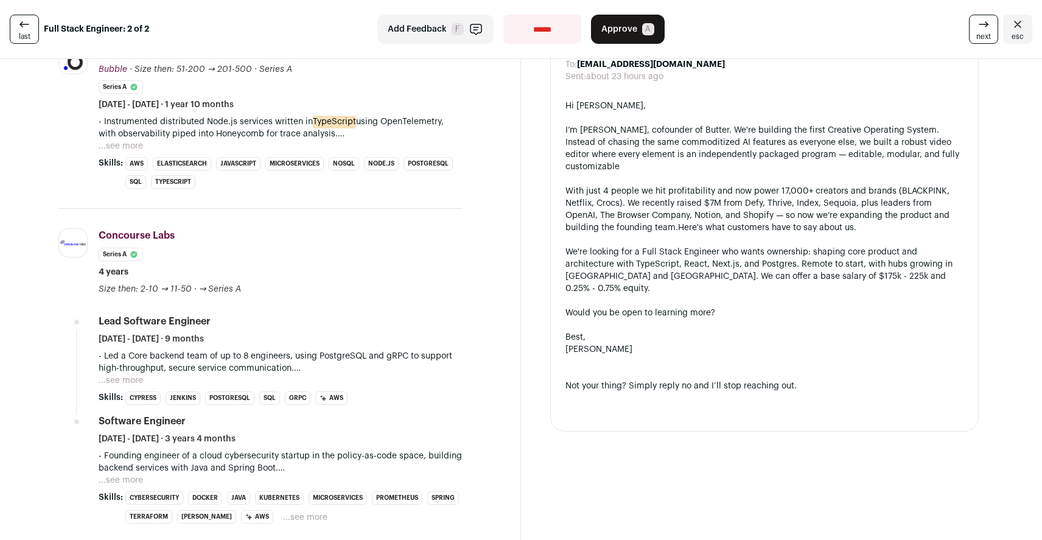
click at [117, 374] on button "...see more" at bounding box center [121, 380] width 44 height 12
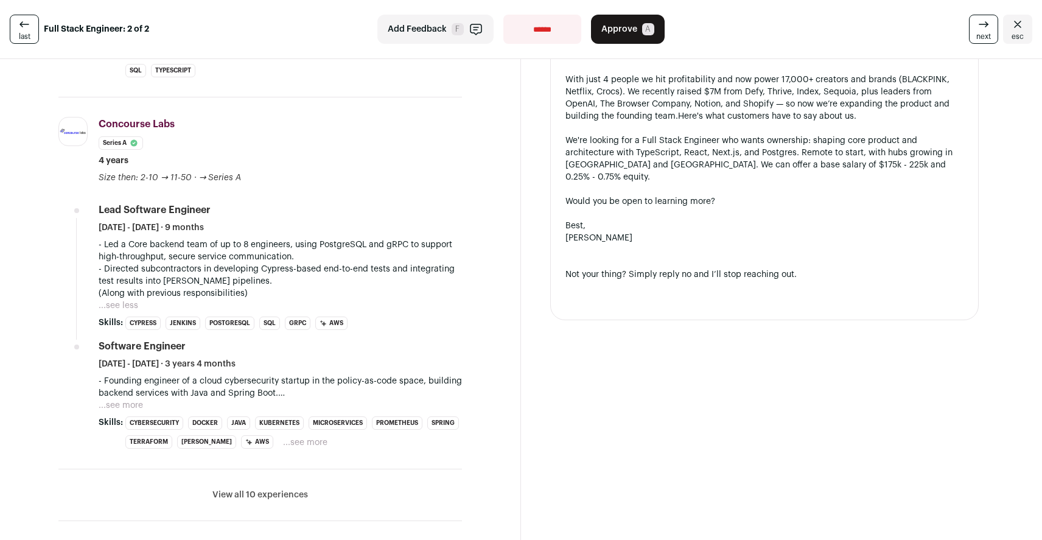
scroll to position [834, 0]
click at [128, 397] on button "...see more" at bounding box center [121, 403] width 44 height 12
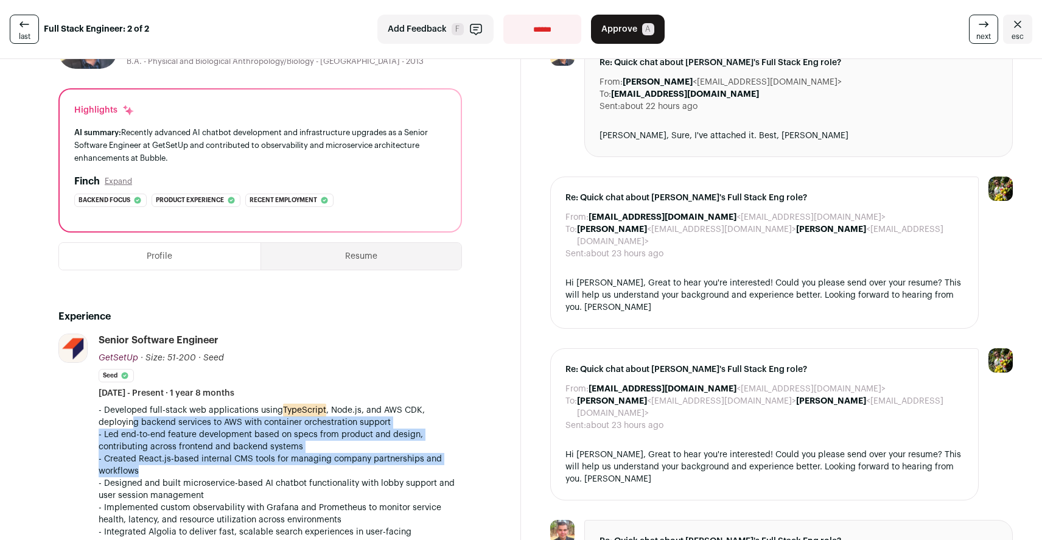
scroll to position [0, 0]
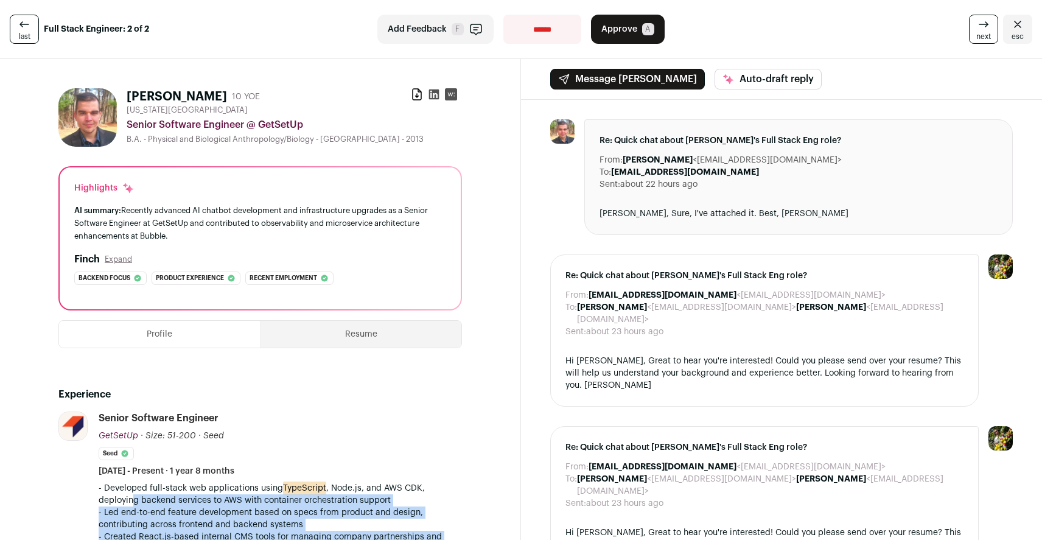
click at [533, 23] on select "**********" at bounding box center [542, 29] width 78 height 29
click at [524, 36] on select "**********" at bounding box center [542, 29] width 78 height 29
click at [503, 15] on select "**********" at bounding box center [542, 29] width 78 height 29
click at [525, 32] on select "**********" at bounding box center [542, 29] width 78 height 29
click at [503, 15] on select "**********" at bounding box center [542, 29] width 78 height 29
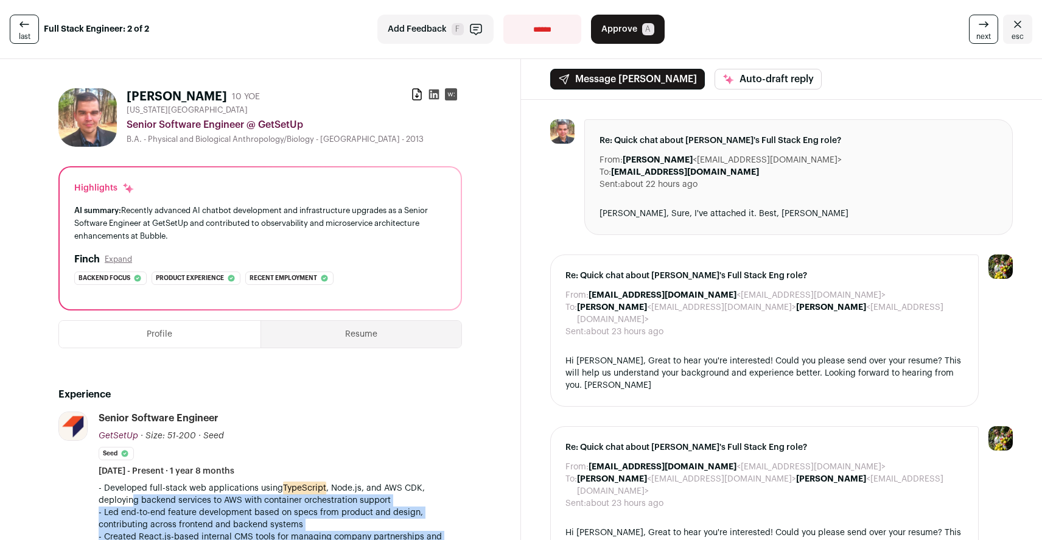
click at [982, 29] on icon at bounding box center [983, 24] width 15 height 15
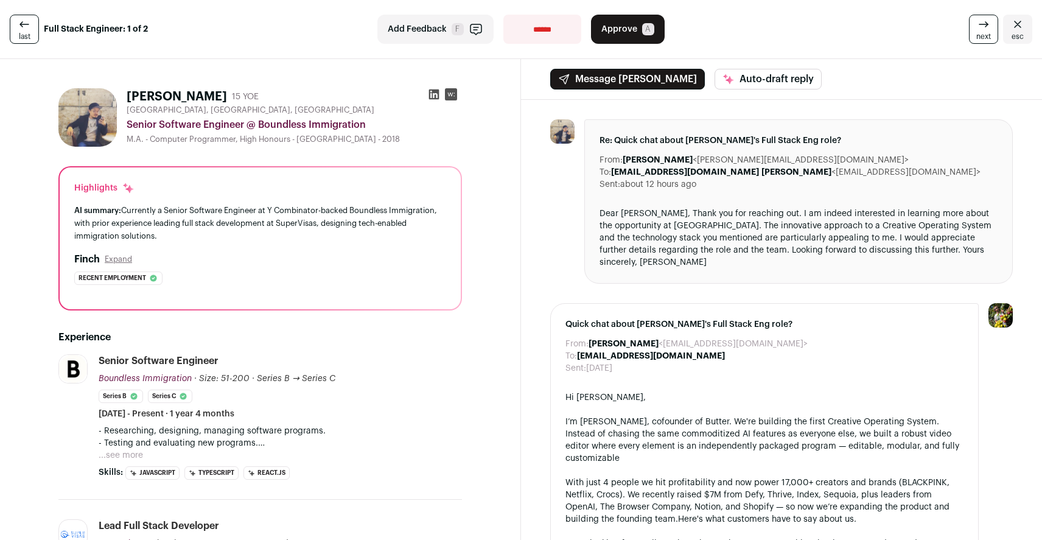
click at [17, 26] on icon at bounding box center [24, 24] width 15 height 15
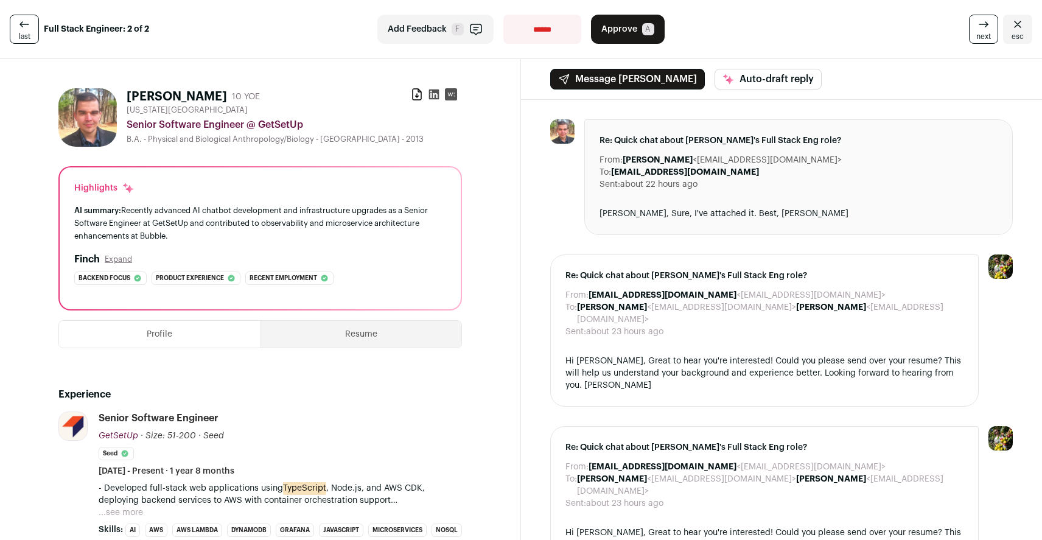
click at [521, 35] on select "**********" at bounding box center [542, 29] width 78 height 29
click at [503, 15] on select "**********" at bounding box center [542, 29] width 78 height 29
click at [567, 26] on select "**********" at bounding box center [542, 29] width 78 height 29
click at [554, 36] on select "**********" at bounding box center [542, 29] width 78 height 29
select select "**********"
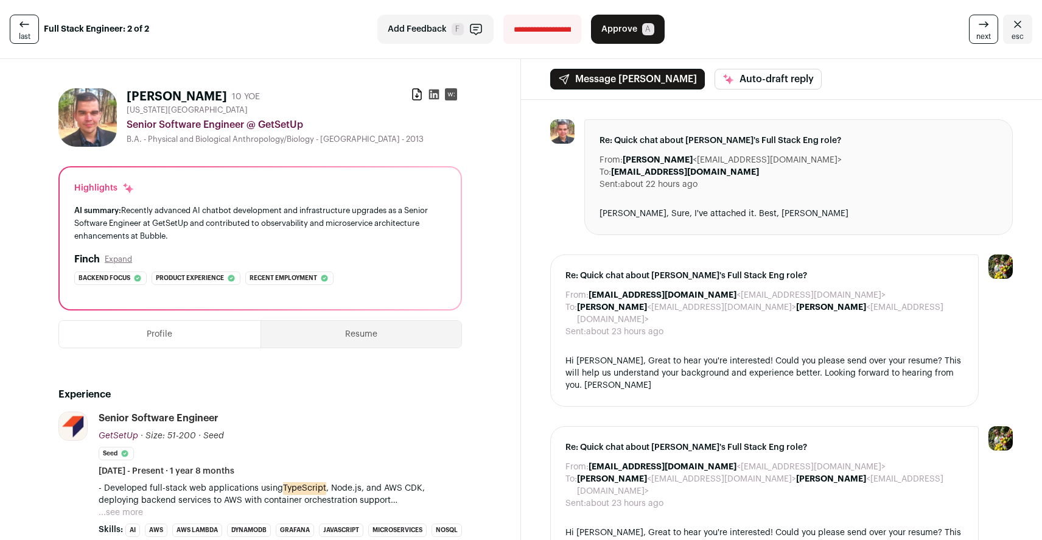
click at [503, 15] on select "**********" at bounding box center [542, 29] width 78 height 29
click at [984, 38] on span "next" at bounding box center [983, 37] width 15 height 10
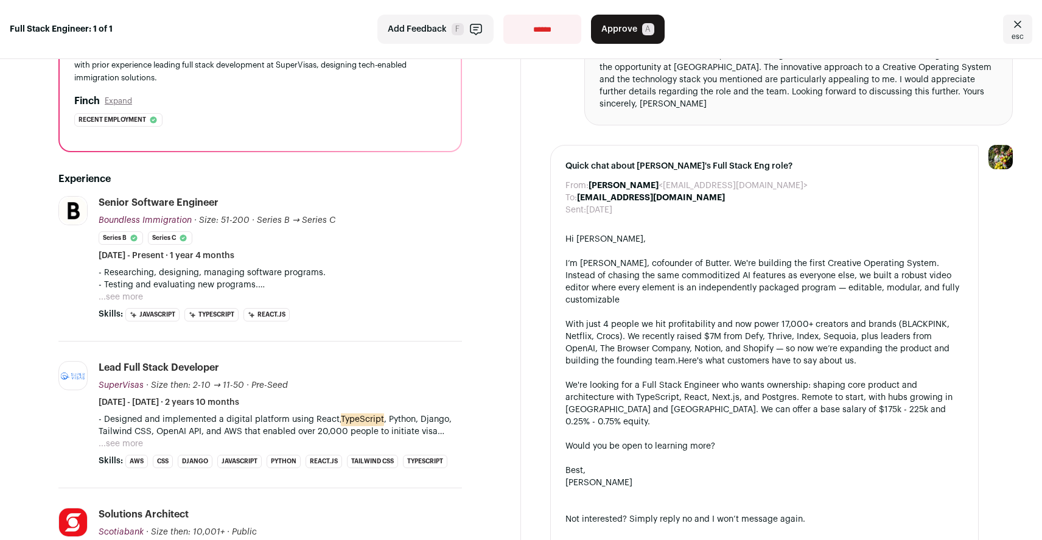
scroll to position [145, 0]
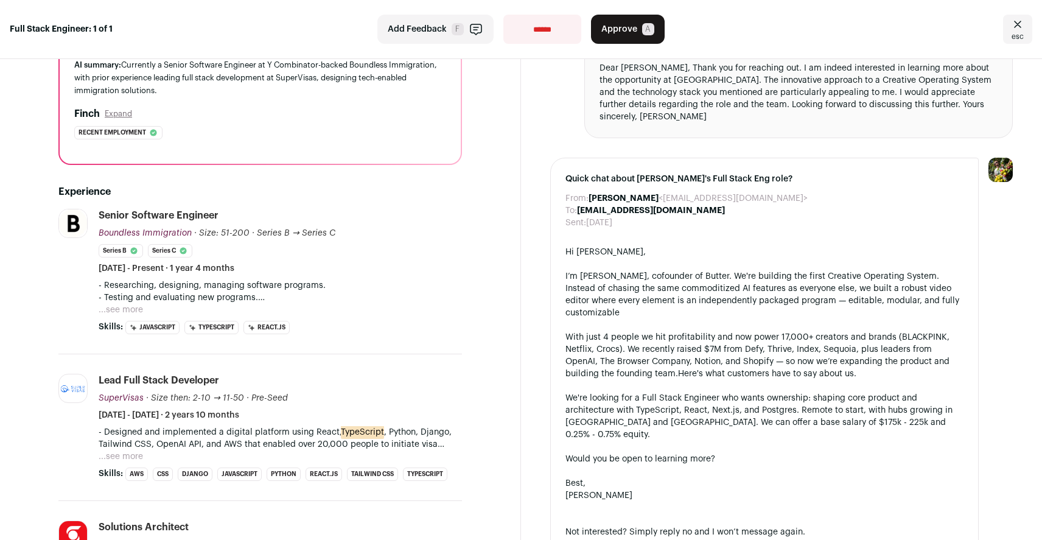
click at [730, 369] on link "Here's what customers have to say about us." at bounding box center [767, 373] width 178 height 9
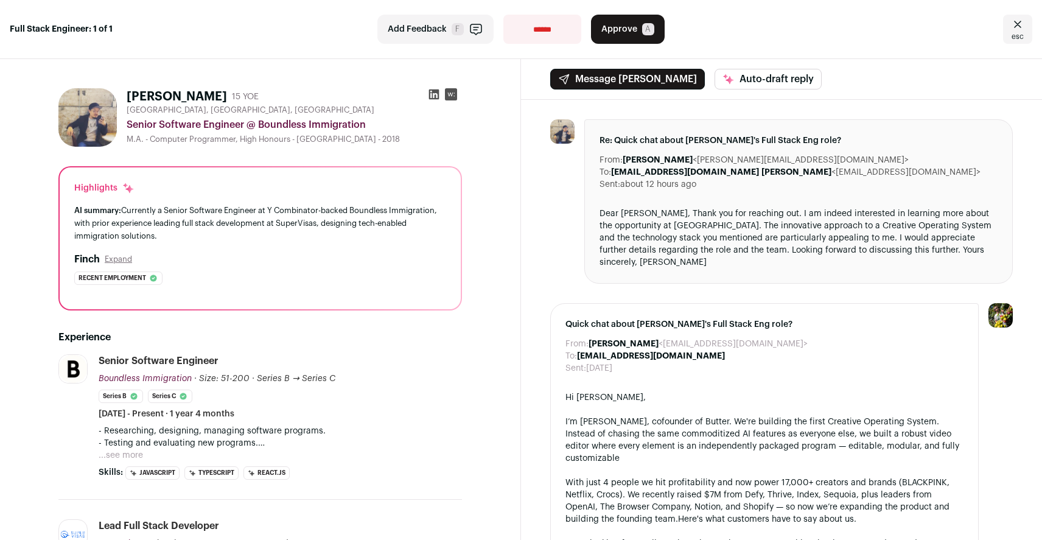
click at [554, 23] on select "**********" at bounding box center [542, 29] width 78 height 29
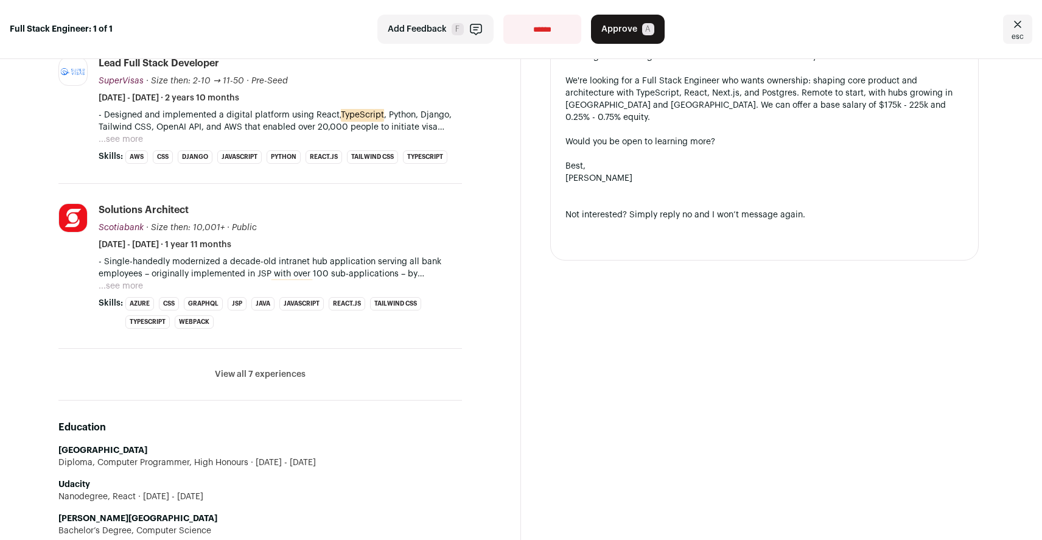
scroll to position [493, 0]
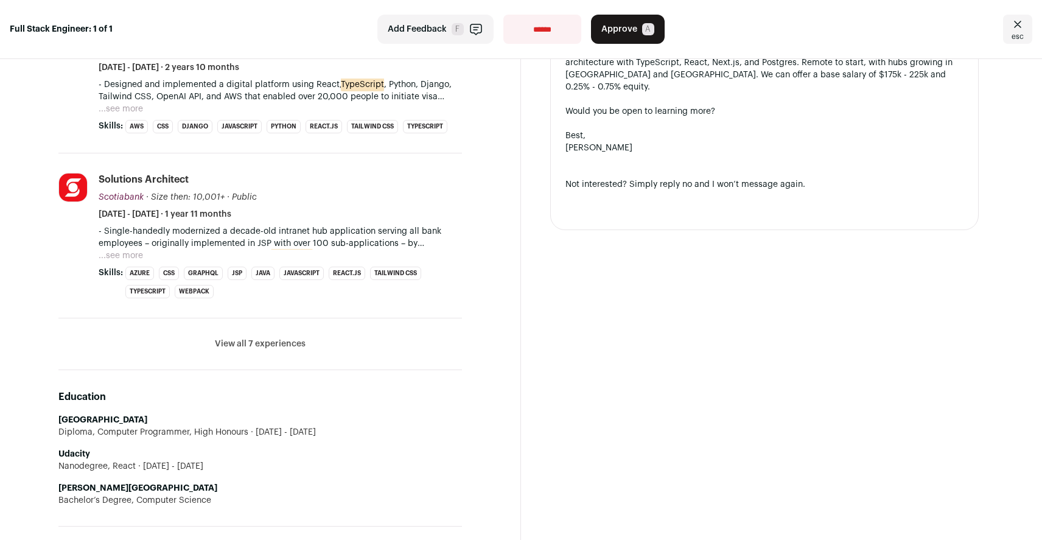
click at [296, 343] on button "View all 7 experiences" at bounding box center [260, 344] width 91 height 12
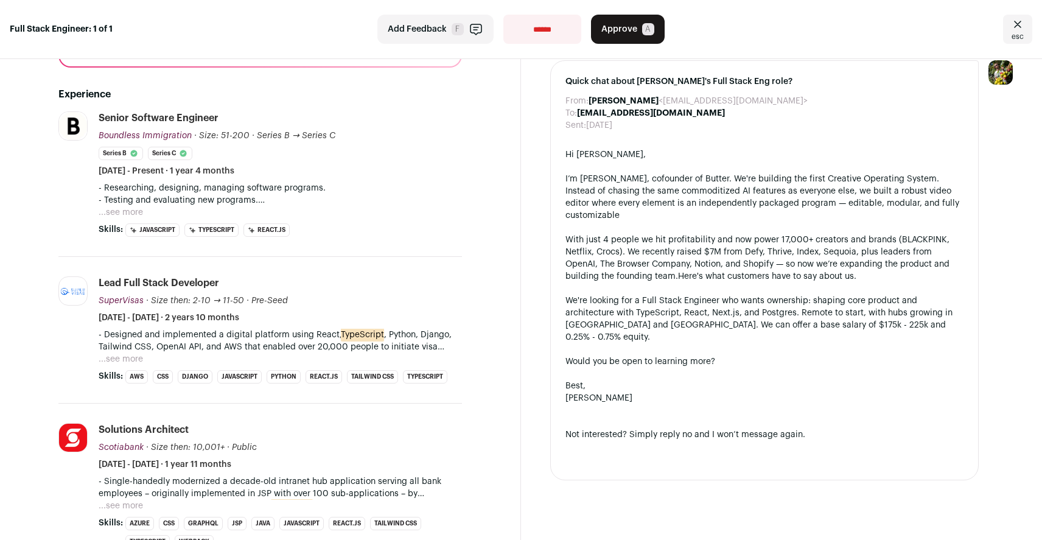
scroll to position [248, 0]
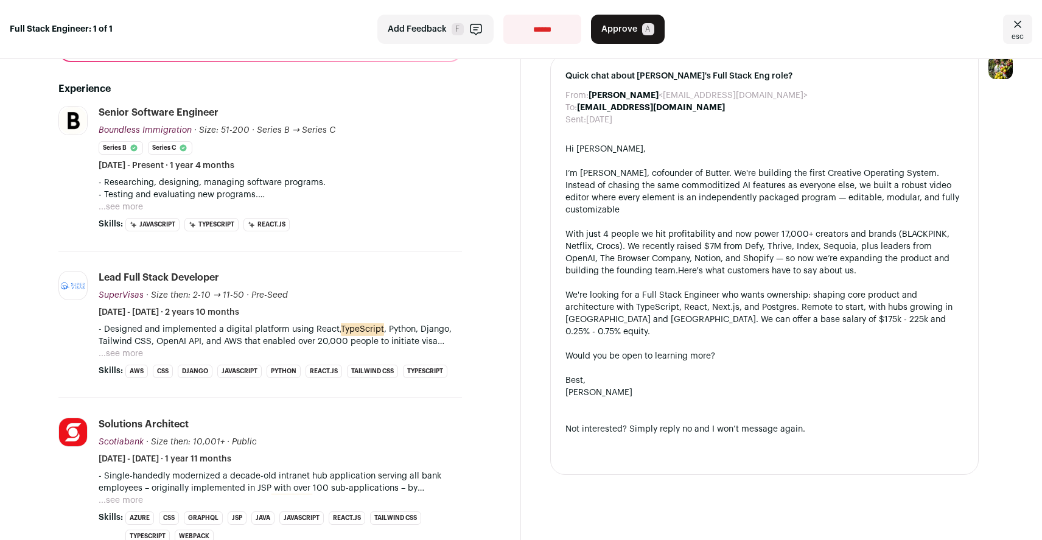
click at [551, 30] on select "**********" at bounding box center [542, 29] width 78 height 29
select select "**********"
click at [503, 15] on select "**********" at bounding box center [542, 29] width 78 height 29
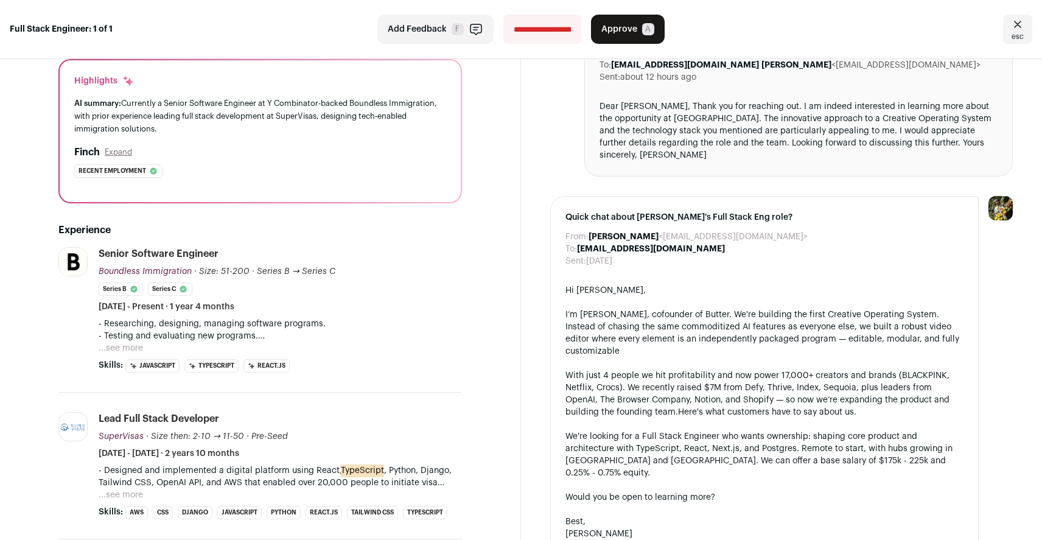
scroll to position [77, 0]
